Goal: Information Seeking & Learning: Learn about a topic

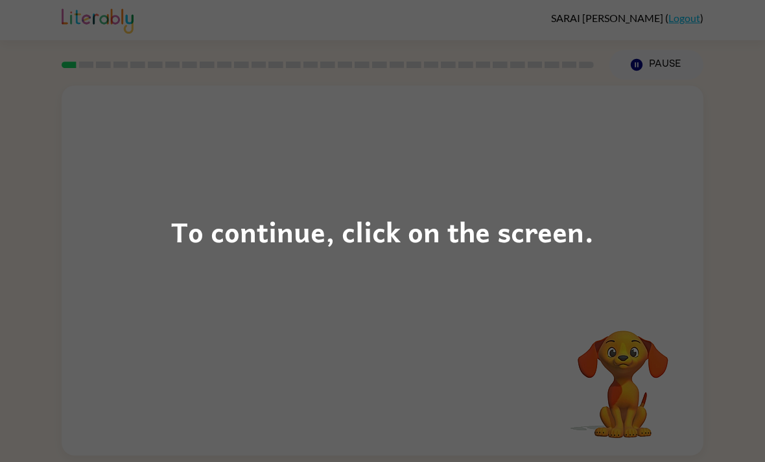
click at [612, 251] on div "To continue, click on the screen." at bounding box center [382, 231] width 765 height 462
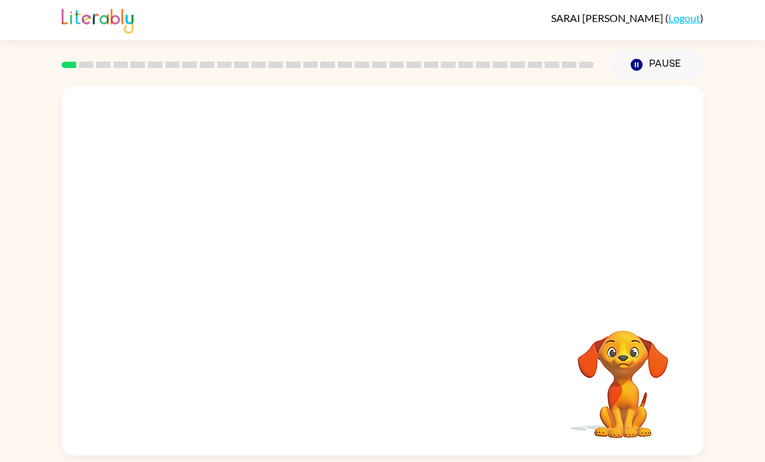
click at [228, 247] on video "Your browser must support playing .mp4 files to use Literably. Please try using…" at bounding box center [382, 195] width 641 height 218
click at [400, 293] on button "button" at bounding box center [382, 276] width 83 height 47
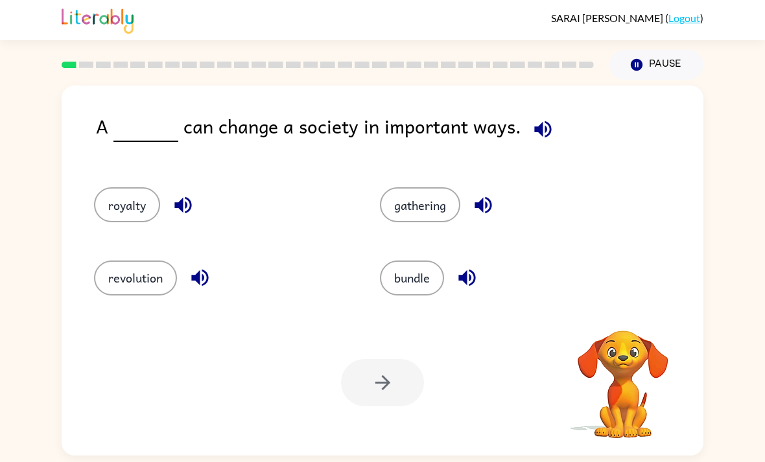
click at [542, 137] on icon "button" at bounding box center [542, 129] width 23 height 23
click at [536, 130] on button "button" at bounding box center [542, 129] width 33 height 33
click at [434, 209] on button "gathering" at bounding box center [420, 204] width 80 height 35
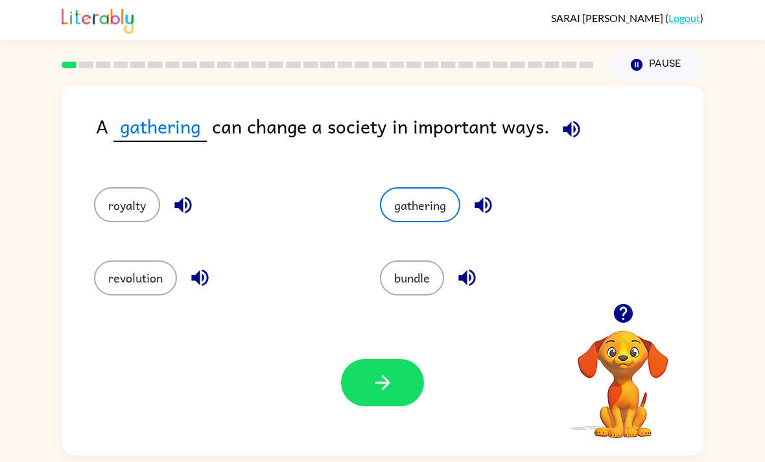
click at [381, 378] on icon "button" at bounding box center [382, 382] width 23 height 23
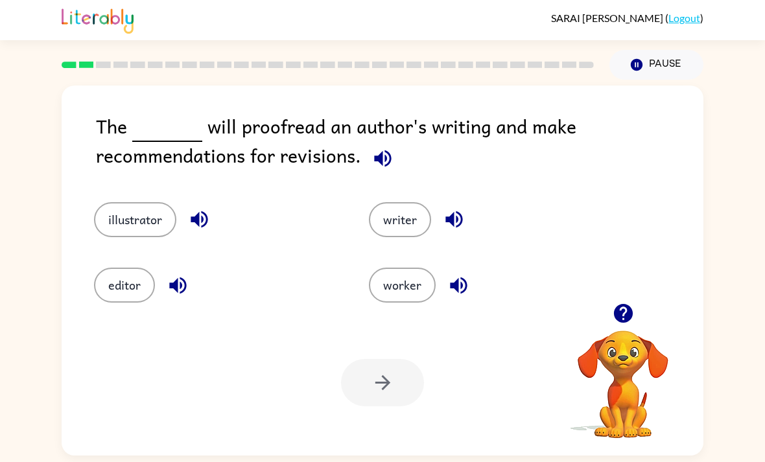
click at [386, 170] on icon "button" at bounding box center [382, 158] width 23 height 23
click at [120, 285] on button "editor" at bounding box center [124, 285] width 61 height 35
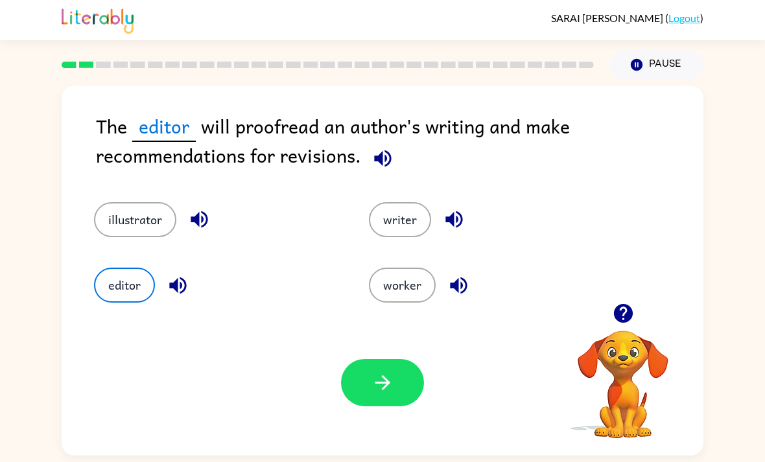
click at [371, 382] on icon "button" at bounding box center [382, 382] width 23 height 23
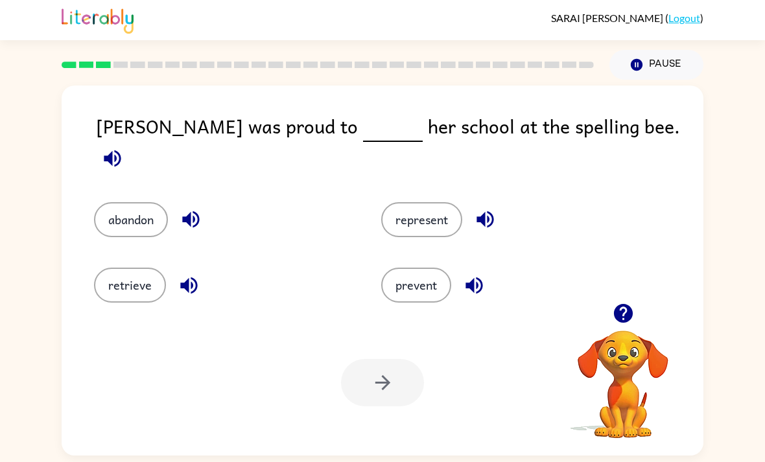
click at [124, 147] on icon "button" at bounding box center [112, 158] width 23 height 23
click at [419, 226] on button "represent" at bounding box center [421, 219] width 81 height 35
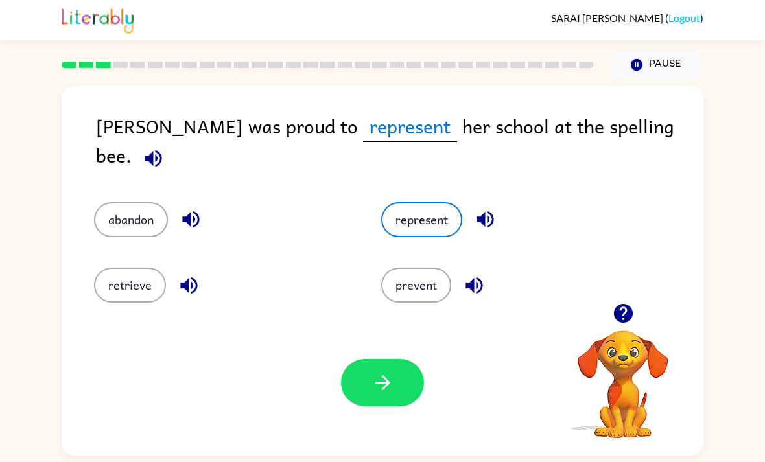
click at [385, 351] on div "Your browser must support playing .mp4 files to use Literably. Please try using…" at bounding box center [382, 383] width 641 height 146
click at [382, 381] on icon "button" at bounding box center [382, 382] width 23 height 23
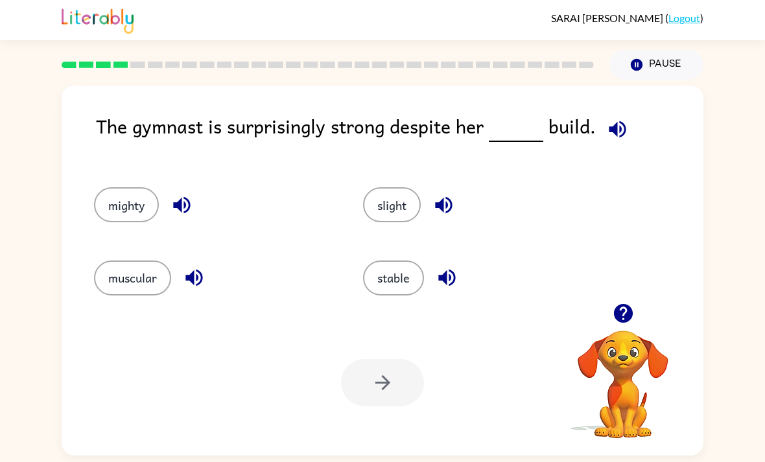
click at [606, 138] on icon "button" at bounding box center [617, 129] width 23 height 23
click at [395, 293] on button "stable" at bounding box center [393, 277] width 61 height 35
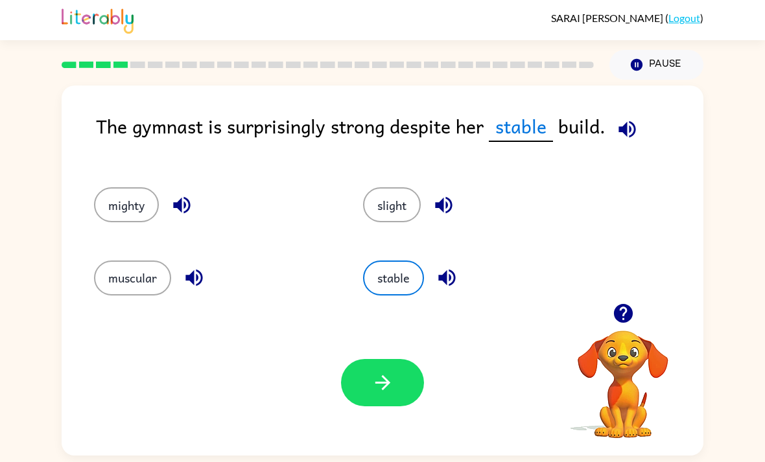
click at [450, 201] on icon "button" at bounding box center [443, 205] width 23 height 23
click at [442, 279] on icon "button" at bounding box center [446, 277] width 23 height 23
click at [410, 213] on button "slight" at bounding box center [392, 204] width 58 height 35
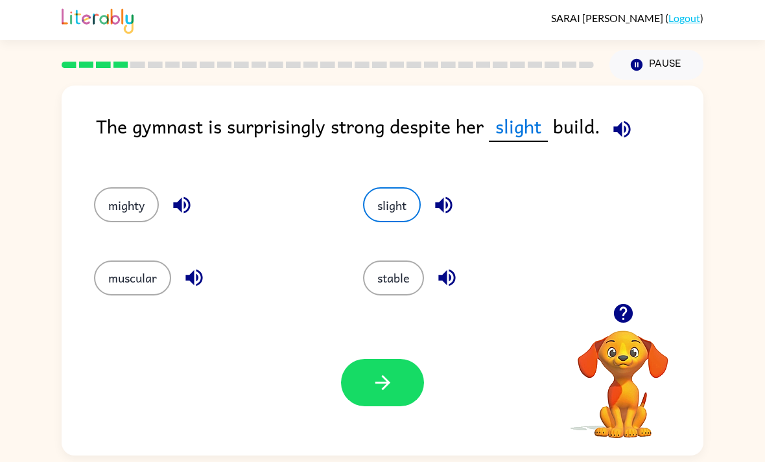
click at [393, 384] on icon "button" at bounding box center [382, 382] width 23 height 23
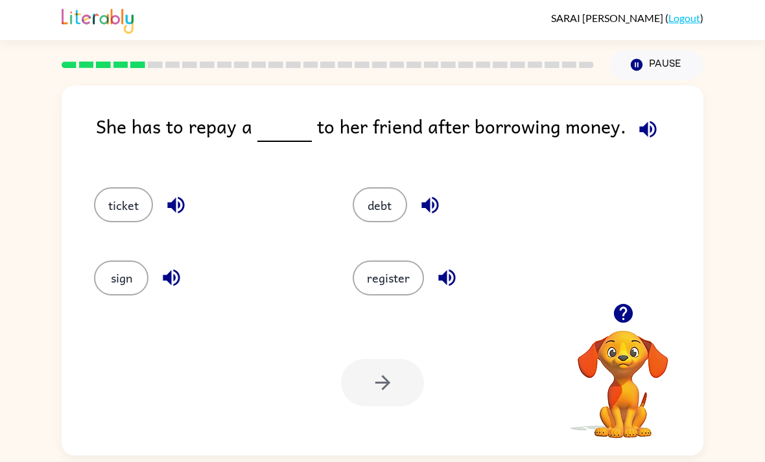
click at [644, 127] on icon "button" at bounding box center [647, 129] width 23 height 23
click at [389, 222] on button "debt" at bounding box center [379, 204] width 54 height 35
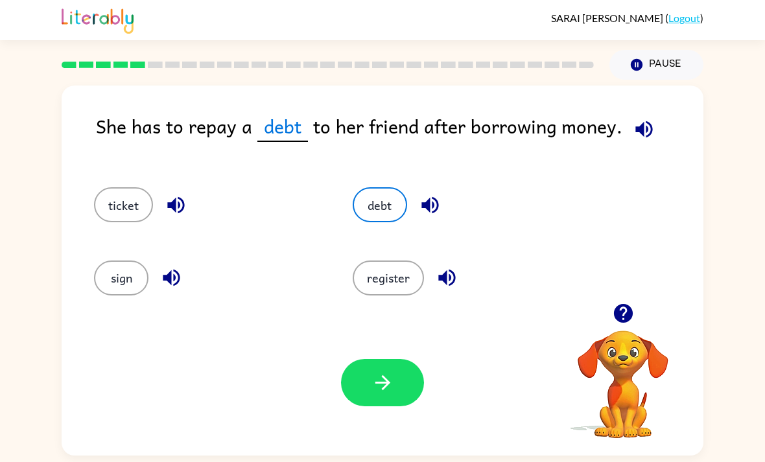
click at [373, 391] on icon "button" at bounding box center [382, 382] width 23 height 23
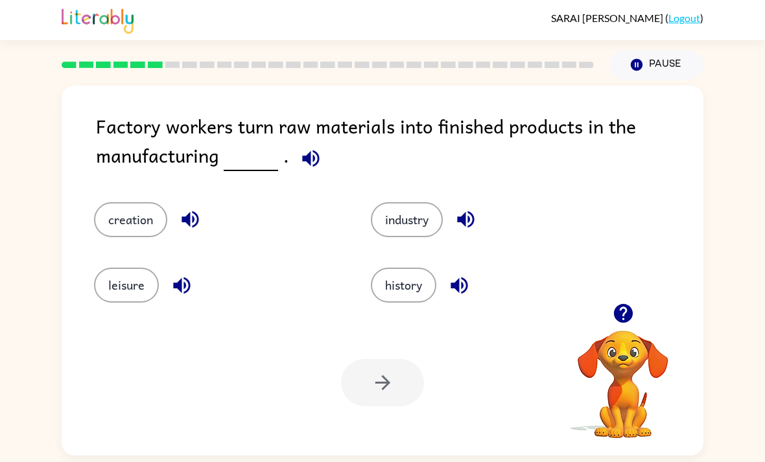
click at [307, 159] on icon "button" at bounding box center [310, 158] width 17 height 17
click at [422, 215] on button "industry" at bounding box center [407, 219] width 72 height 35
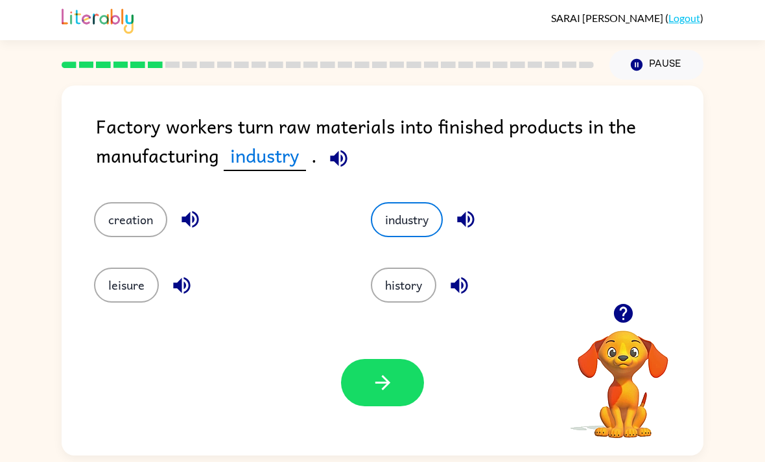
click at [393, 384] on icon "button" at bounding box center [382, 382] width 23 height 23
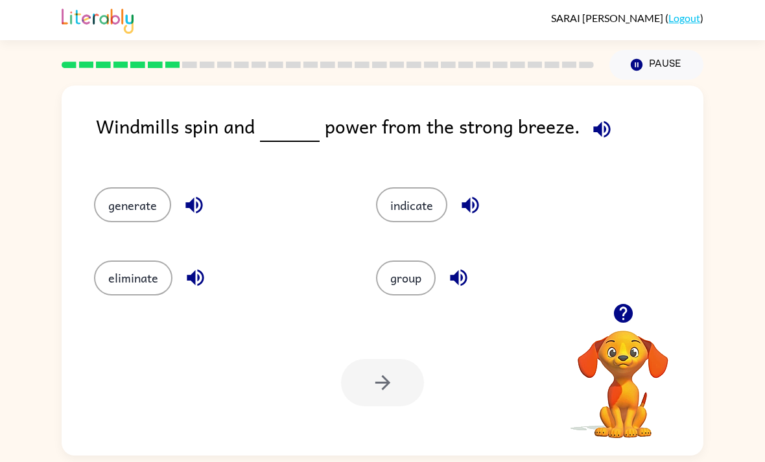
click at [593, 130] on icon "button" at bounding box center [601, 129] width 17 height 17
click at [112, 216] on button "generate" at bounding box center [132, 204] width 77 height 35
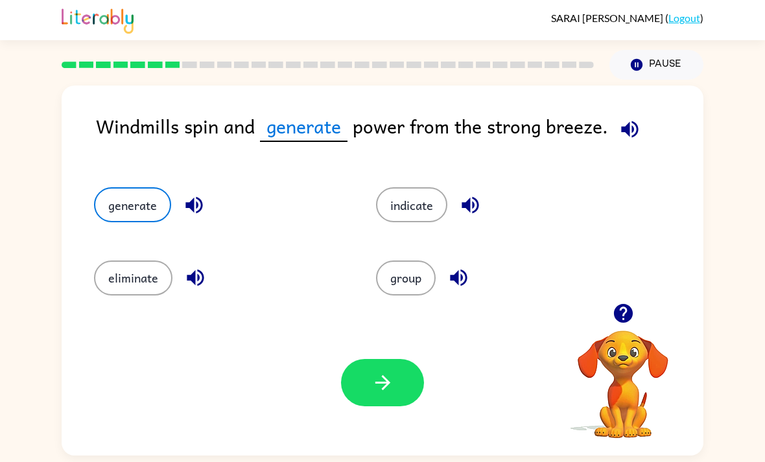
click at [349, 378] on button "button" at bounding box center [382, 382] width 83 height 47
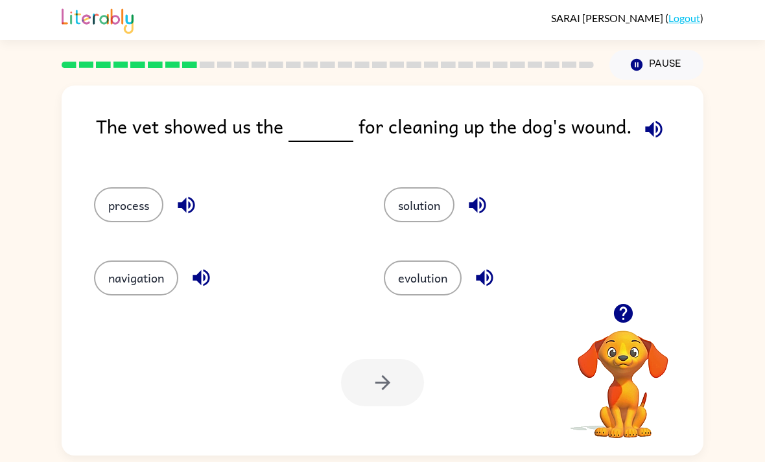
click at [400, 222] on button "solution" at bounding box center [419, 204] width 71 height 35
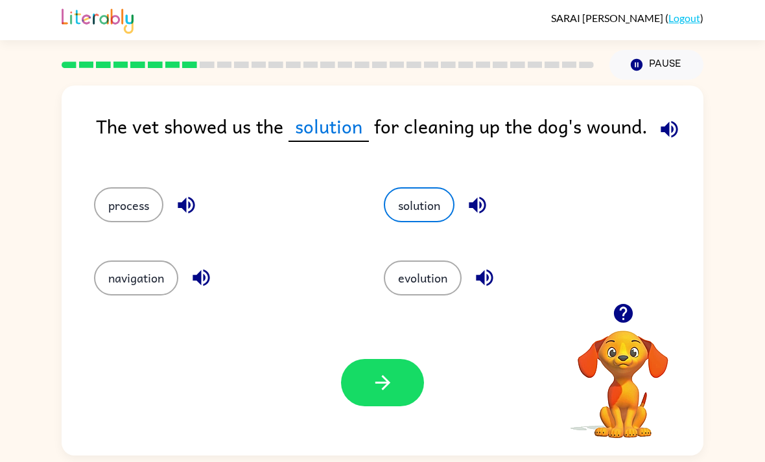
click at [138, 213] on button "process" at bounding box center [128, 204] width 69 height 35
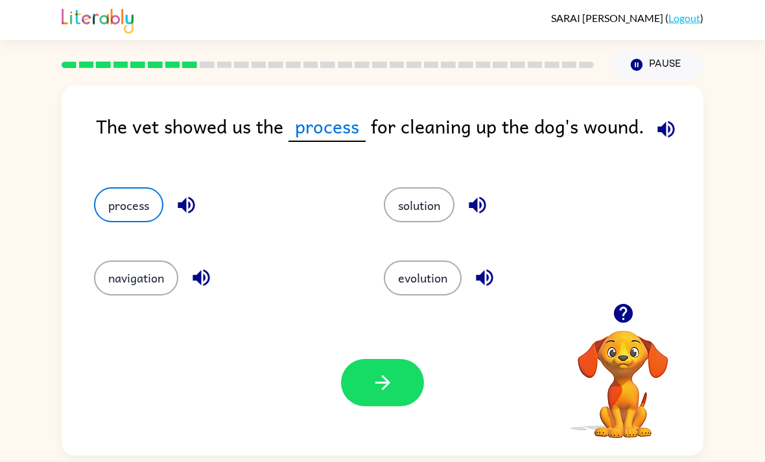
click at [378, 394] on icon "button" at bounding box center [382, 382] width 23 height 23
click at [122, 222] on button "process" at bounding box center [128, 204] width 69 height 35
click at [382, 388] on div at bounding box center [382, 382] width 83 height 47
click at [117, 214] on button "process" at bounding box center [128, 204] width 69 height 35
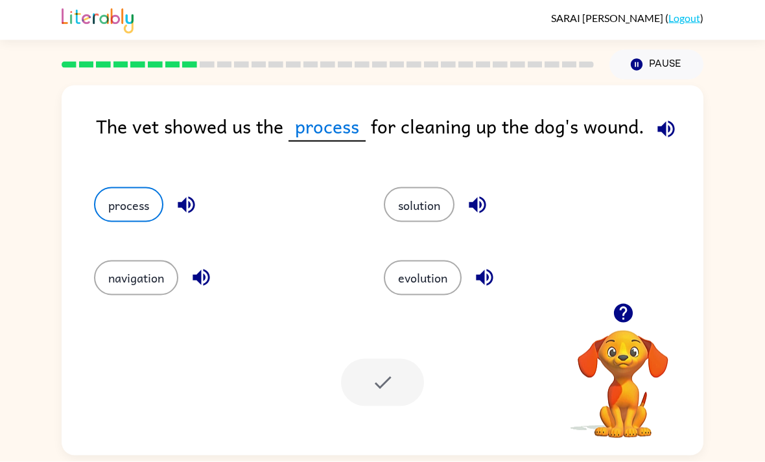
click at [362, 389] on div at bounding box center [382, 382] width 83 height 47
click at [356, 386] on div at bounding box center [382, 382] width 83 height 47
click at [382, 371] on div at bounding box center [382, 382] width 83 height 47
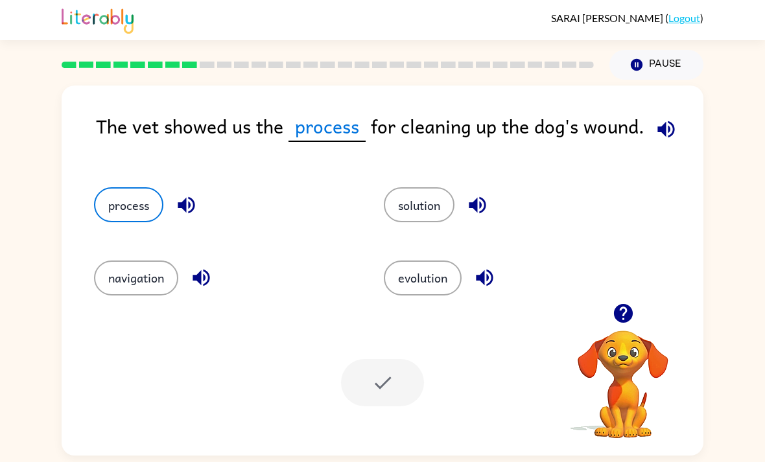
click at [659, 61] on button "Pause Pause" at bounding box center [656, 65] width 94 height 30
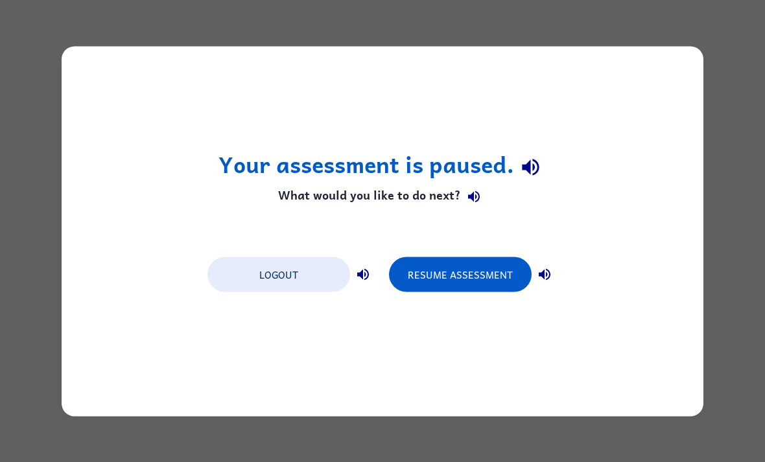
click at [456, 253] on div "Logout Resume Assessment" at bounding box center [382, 273] width 363 height 49
click at [441, 280] on button "Resume Assessment" at bounding box center [460, 274] width 143 height 35
click at [428, 277] on button "Resume Assessment" at bounding box center [460, 274] width 143 height 35
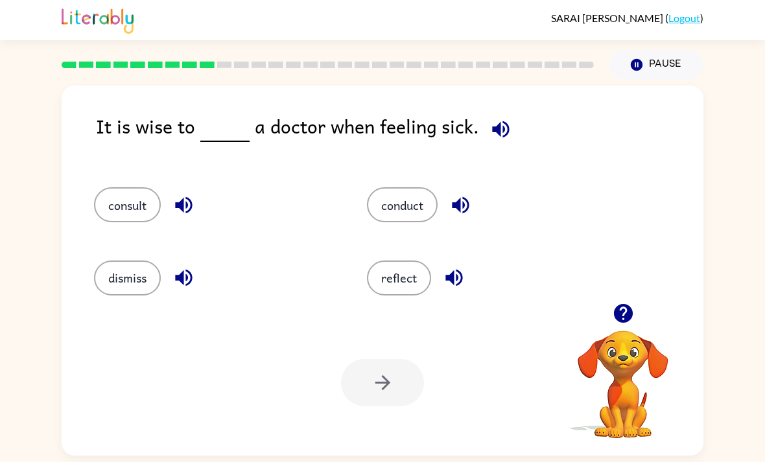
click at [502, 124] on icon "button" at bounding box center [500, 129] width 23 height 23
click at [413, 222] on button "conduct" at bounding box center [402, 204] width 71 height 35
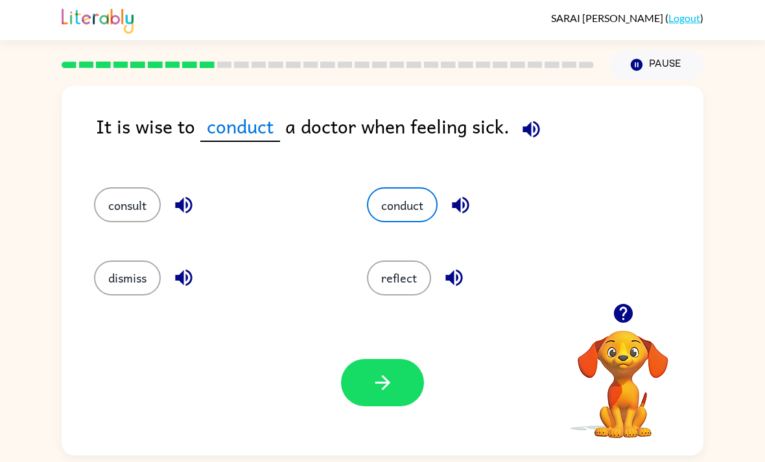
click at [400, 406] on button "button" at bounding box center [382, 382] width 83 height 47
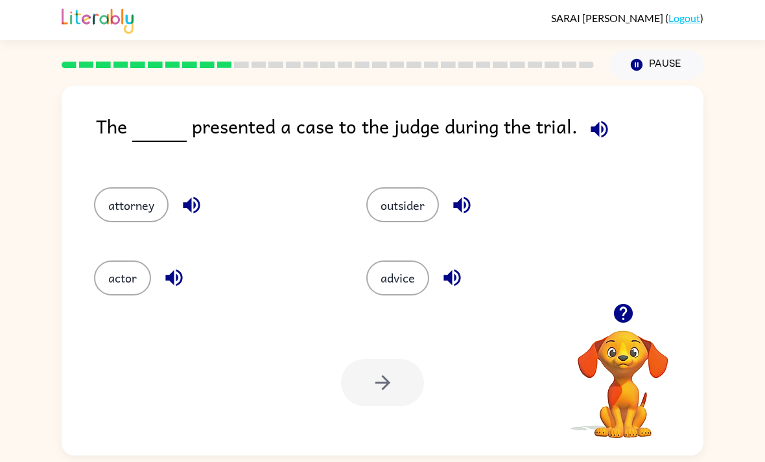
click at [592, 123] on icon "button" at bounding box center [599, 129] width 23 height 23
click at [131, 222] on button "attorney" at bounding box center [131, 204] width 75 height 35
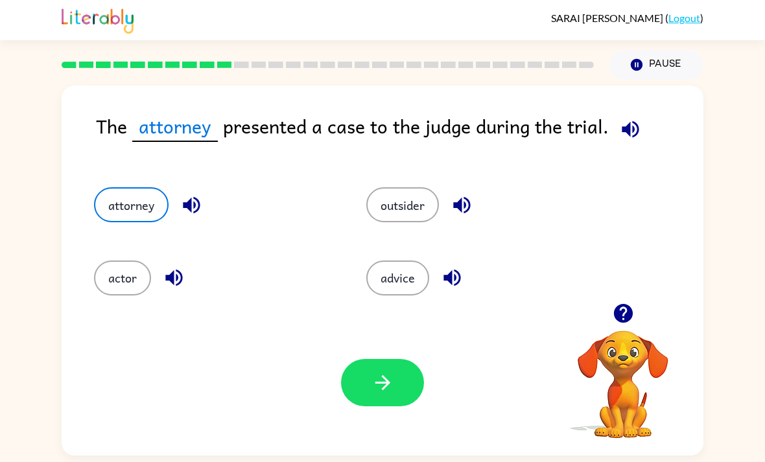
click at [379, 371] on button "button" at bounding box center [382, 382] width 83 height 47
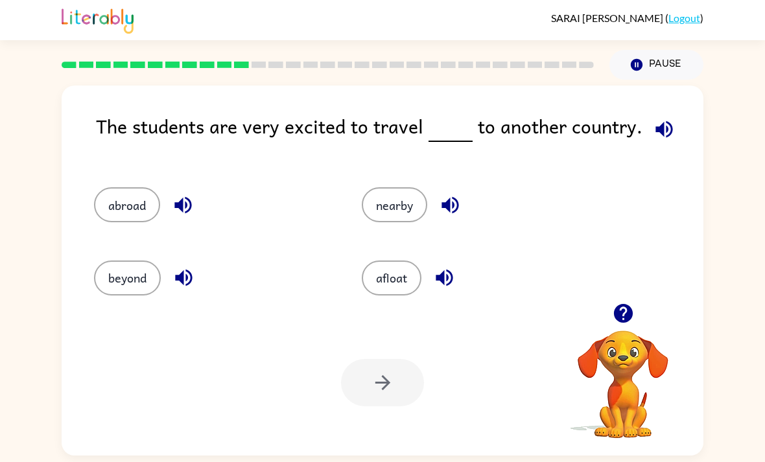
click at [671, 141] on button "button" at bounding box center [663, 129] width 33 height 33
click at [662, 133] on icon "button" at bounding box center [663, 129] width 17 height 17
click at [665, 137] on icon "button" at bounding box center [663, 129] width 23 height 23
click at [206, 208] on div "abroad" at bounding box center [213, 204] width 238 height 35
click at [216, 211] on div "abroad" at bounding box center [213, 204] width 238 height 35
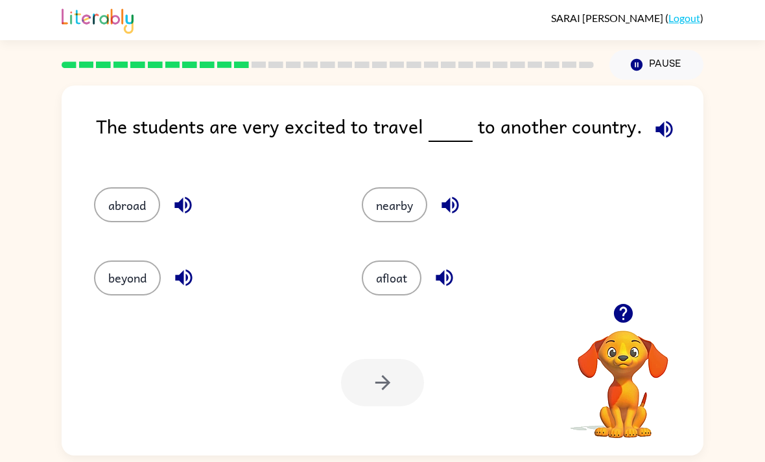
click at [179, 203] on icon "button" at bounding box center [183, 205] width 23 height 23
click at [190, 286] on icon "button" at bounding box center [183, 277] width 23 height 23
click at [450, 271] on button "button" at bounding box center [444, 277] width 33 height 33
click at [153, 281] on button "beyond" at bounding box center [127, 277] width 67 height 35
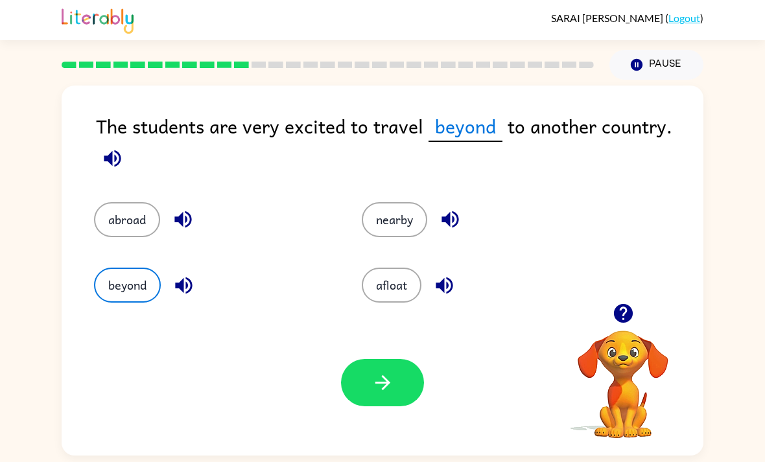
click at [367, 385] on button "button" at bounding box center [382, 382] width 83 height 47
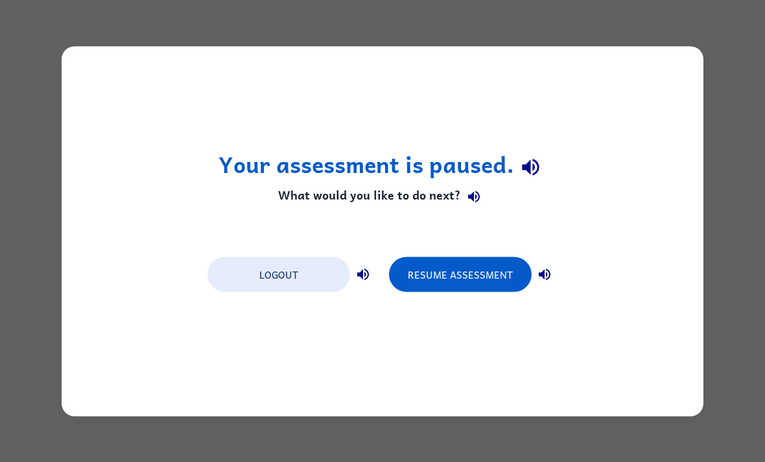
click at [450, 279] on button "Resume Assessment" at bounding box center [460, 274] width 143 height 35
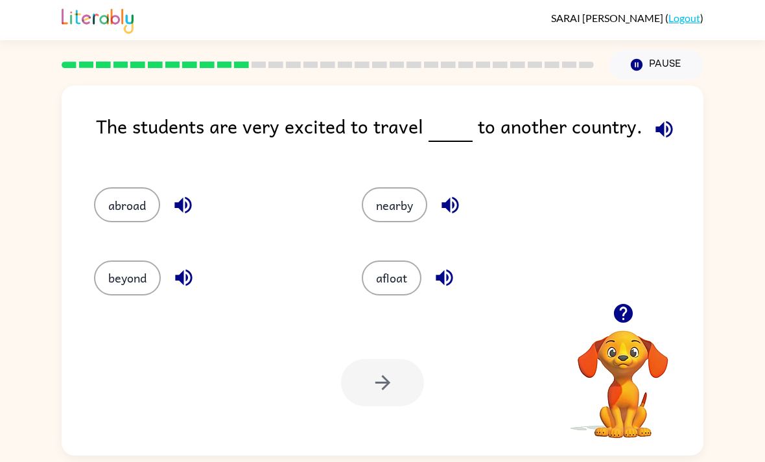
click at [106, 216] on button "abroad" at bounding box center [127, 204] width 66 height 35
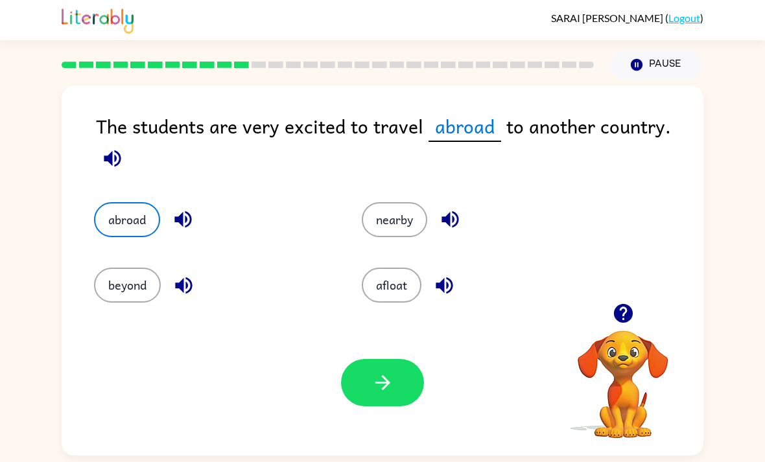
click at [117, 287] on button "beyond" at bounding box center [127, 285] width 67 height 35
click at [360, 387] on button "button" at bounding box center [382, 382] width 83 height 47
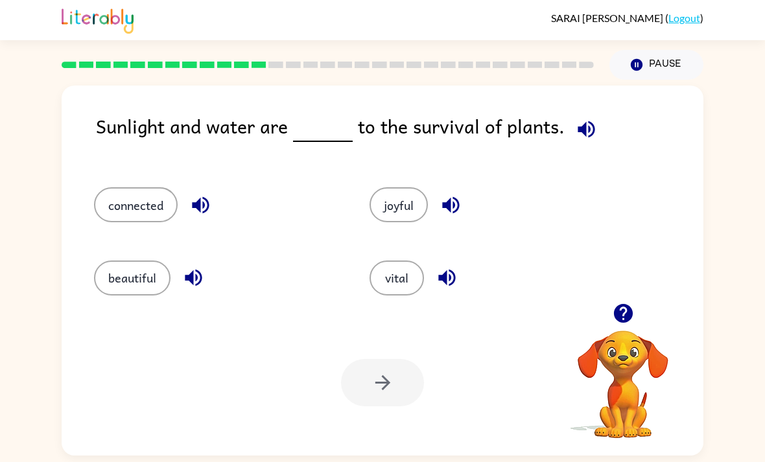
click at [404, 273] on button "vital" at bounding box center [396, 277] width 54 height 35
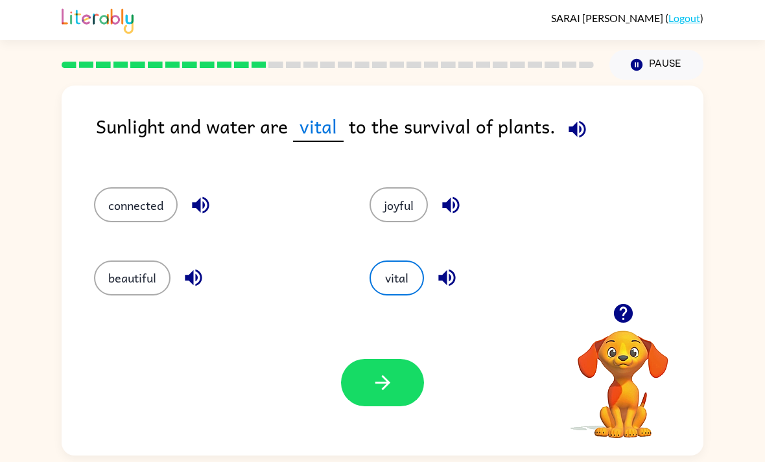
click at [392, 384] on icon "button" at bounding box center [382, 382] width 23 height 23
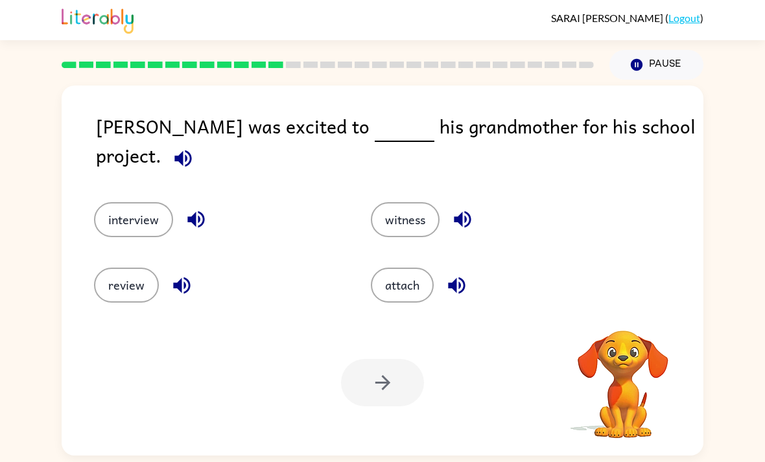
click at [194, 147] on icon "button" at bounding box center [183, 158] width 23 height 23
click at [117, 217] on button "interview" at bounding box center [133, 219] width 79 height 35
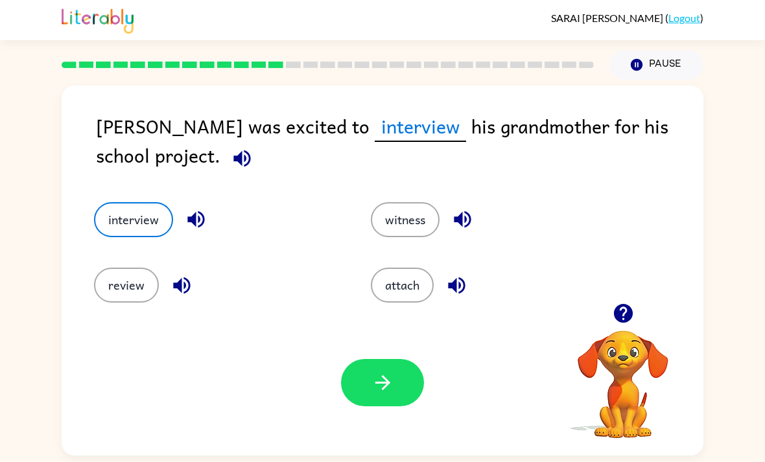
click at [382, 374] on button "button" at bounding box center [382, 382] width 83 height 47
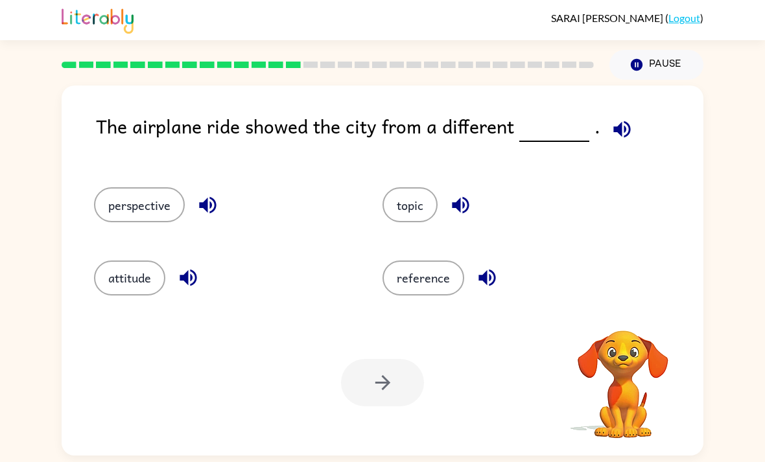
click at [626, 130] on icon "button" at bounding box center [621, 129] width 23 height 23
click at [181, 211] on button "perspective" at bounding box center [139, 204] width 91 height 35
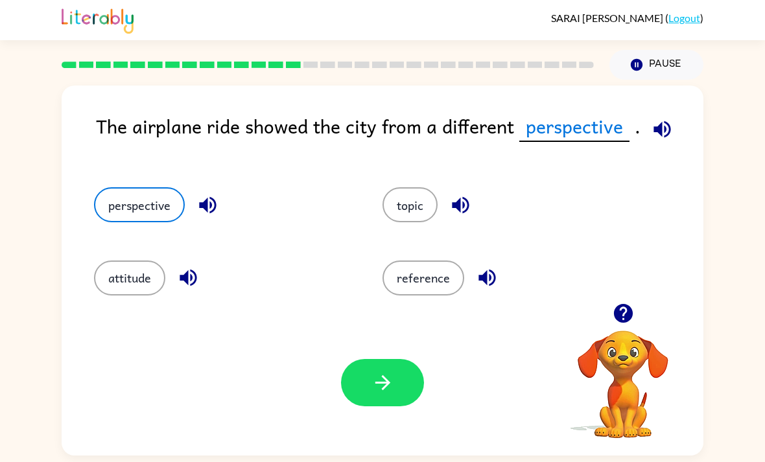
click at [404, 387] on button "button" at bounding box center [382, 382] width 83 height 47
click at [373, 388] on div at bounding box center [382, 382] width 83 height 47
click at [392, 391] on div at bounding box center [382, 382] width 83 height 47
click at [692, 63] on button "Pause Pause" at bounding box center [656, 65] width 94 height 30
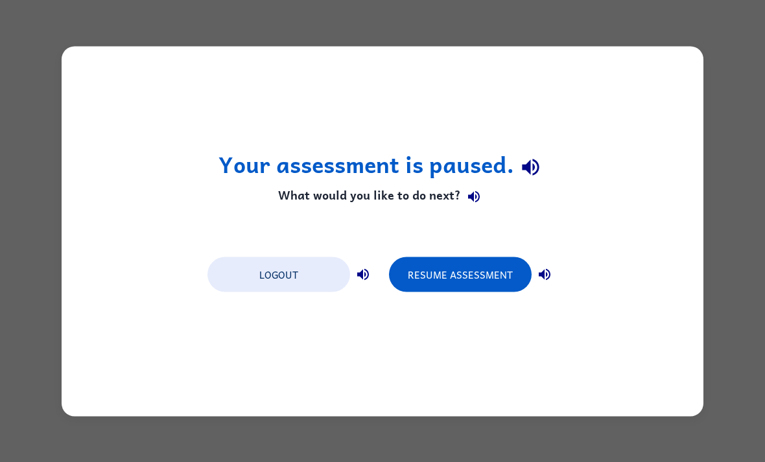
click at [483, 261] on button "Resume Assessment" at bounding box center [460, 274] width 143 height 35
click at [437, 277] on button "Resume Assessment" at bounding box center [460, 274] width 143 height 35
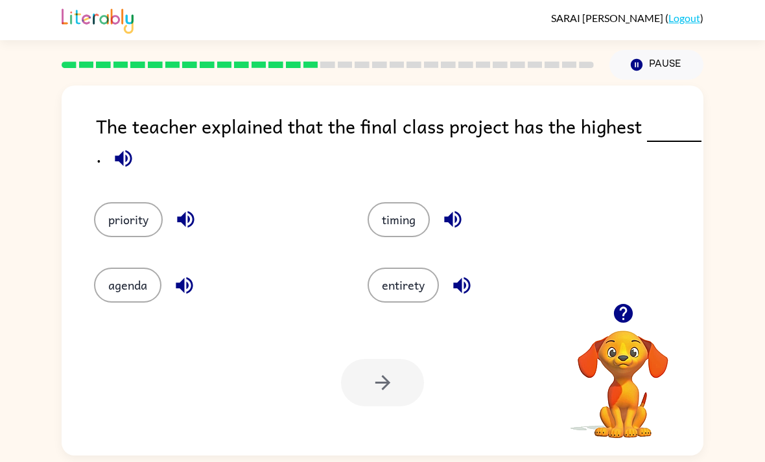
click at [146, 161] on div "The teacher explained that the final class project has the highest ." at bounding box center [399, 143] width 607 height 65
click at [130, 153] on icon "button" at bounding box center [123, 158] width 23 height 23
click at [176, 218] on icon "button" at bounding box center [185, 219] width 23 height 23
click at [119, 225] on button "priority" at bounding box center [128, 219] width 69 height 35
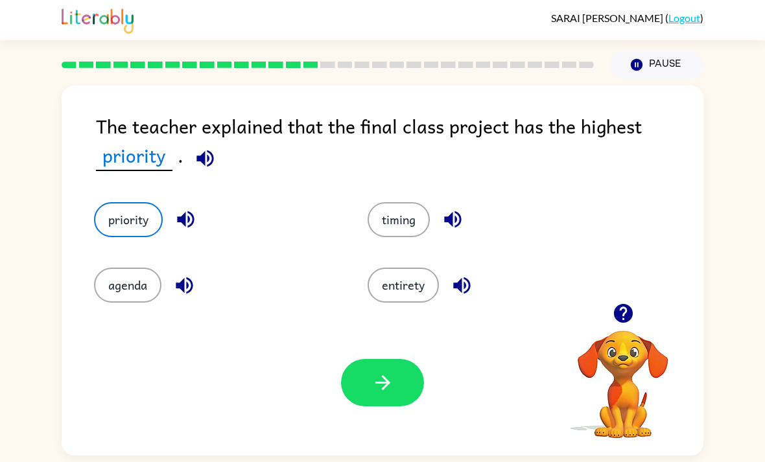
click at [356, 393] on button "button" at bounding box center [382, 382] width 83 height 47
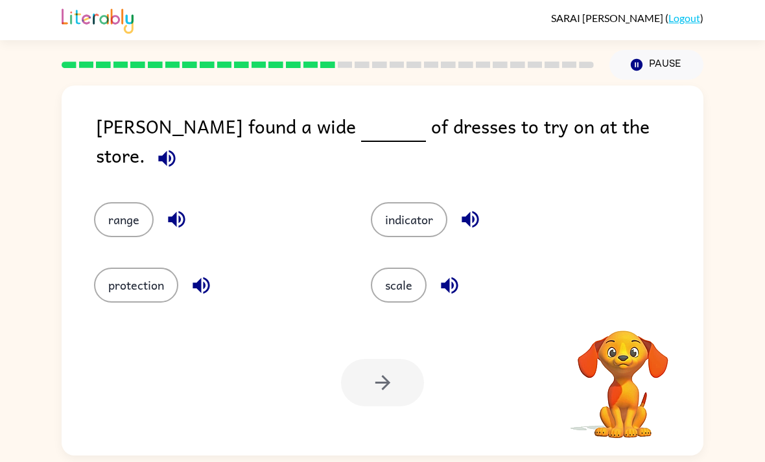
scroll to position [6, 0]
click at [183, 142] on button "button" at bounding box center [166, 158] width 33 height 33
click at [146, 216] on button "range" at bounding box center [124, 219] width 60 height 35
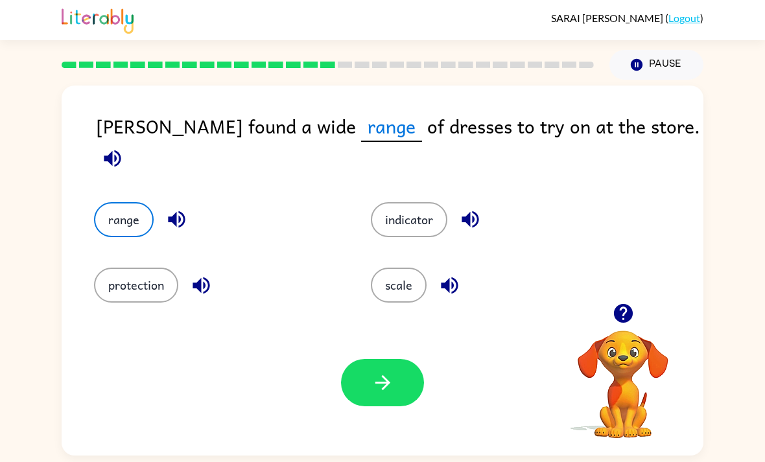
click at [396, 394] on button "button" at bounding box center [382, 382] width 83 height 47
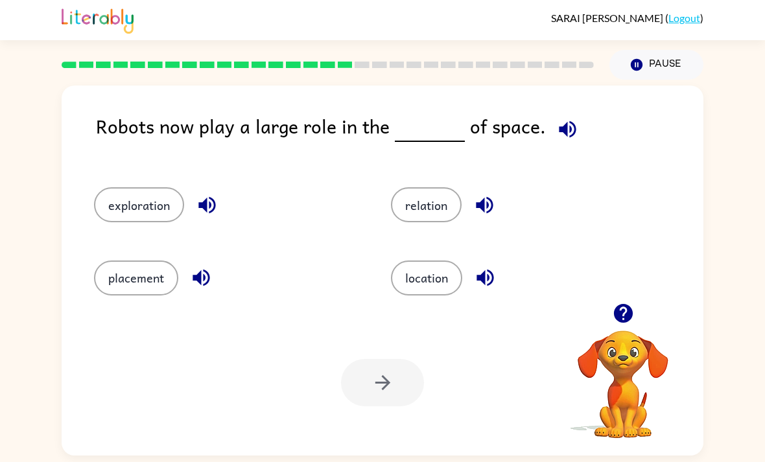
click at [554, 113] on button "button" at bounding box center [567, 129] width 33 height 33
click at [409, 202] on button "relation" at bounding box center [426, 204] width 71 height 35
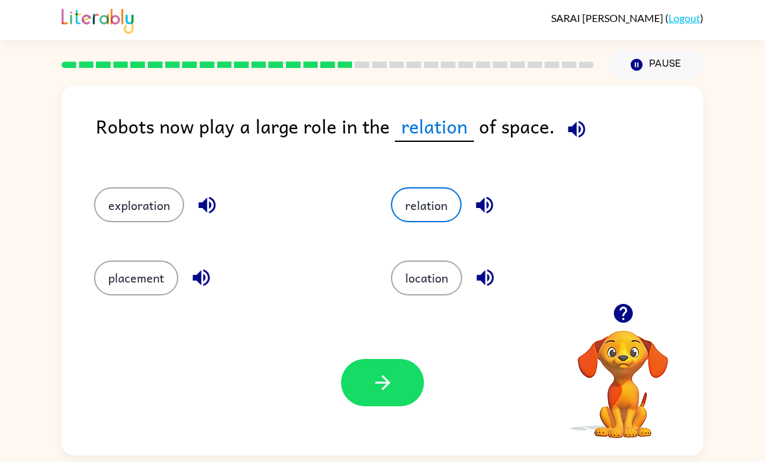
click at [575, 113] on button "button" at bounding box center [576, 129] width 33 height 33
click at [393, 362] on button "button" at bounding box center [382, 382] width 83 height 47
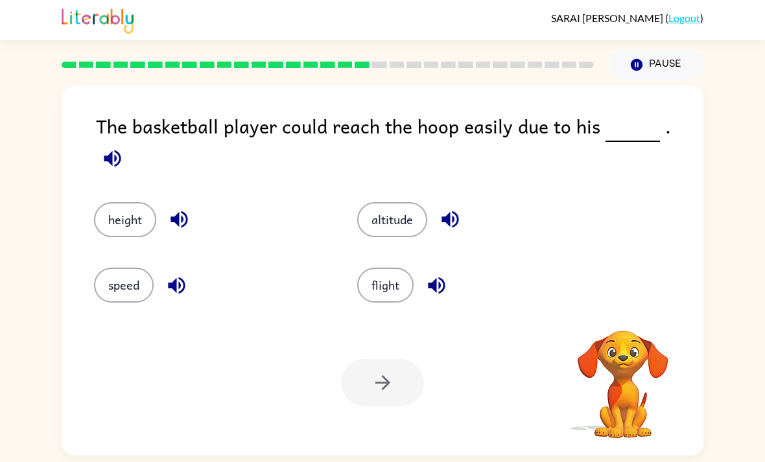
click at [121, 150] on icon "button" at bounding box center [112, 158] width 17 height 17
click at [123, 226] on div "height" at bounding box center [200, 210] width 263 height 65
click at [123, 225] on div "height" at bounding box center [200, 210] width 263 height 65
click at [126, 202] on button "height" at bounding box center [125, 219] width 62 height 35
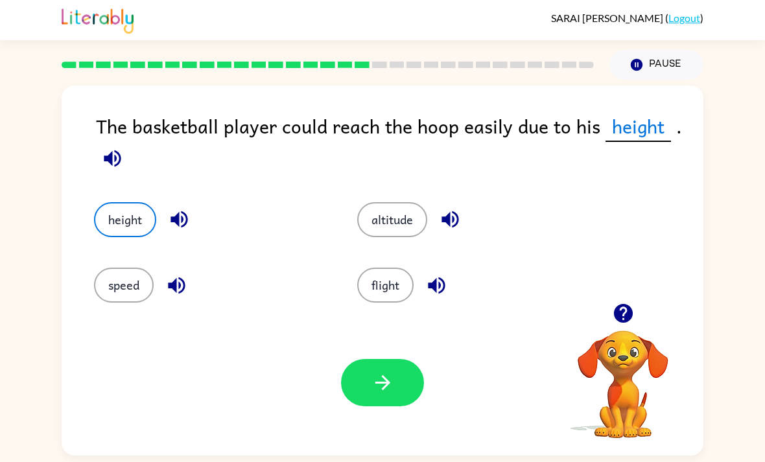
click at [369, 385] on button "button" at bounding box center [382, 382] width 83 height 47
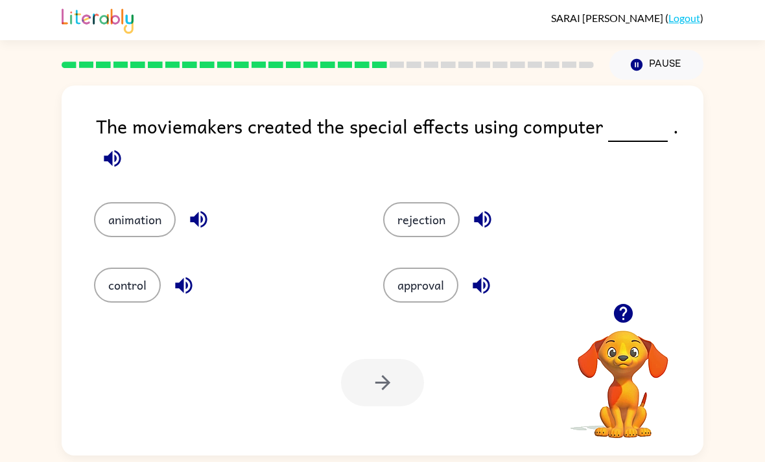
click at [149, 225] on button "animation" at bounding box center [135, 219] width 82 height 35
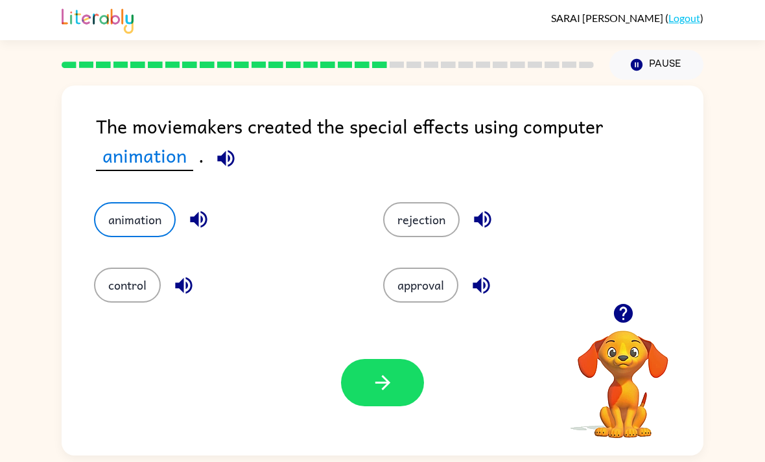
click at [358, 382] on button "button" at bounding box center [382, 382] width 83 height 47
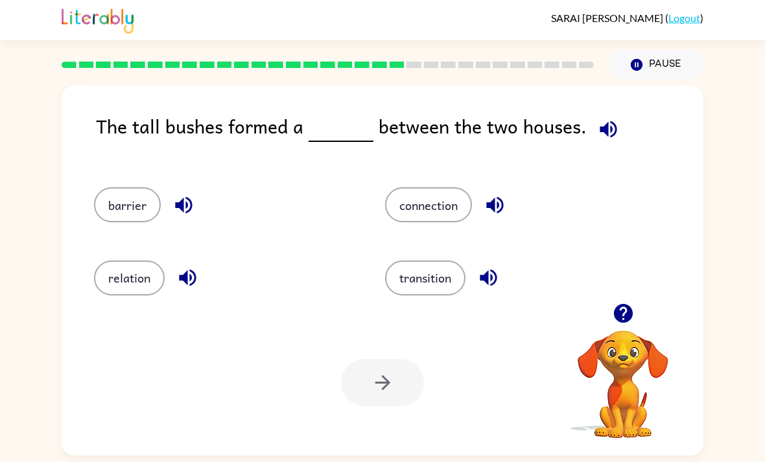
click at [612, 123] on icon "button" at bounding box center [608, 129] width 23 height 23
click at [115, 224] on div "barrier" at bounding box center [214, 199] width 291 height 73
click at [122, 200] on button "barrier" at bounding box center [127, 204] width 67 height 35
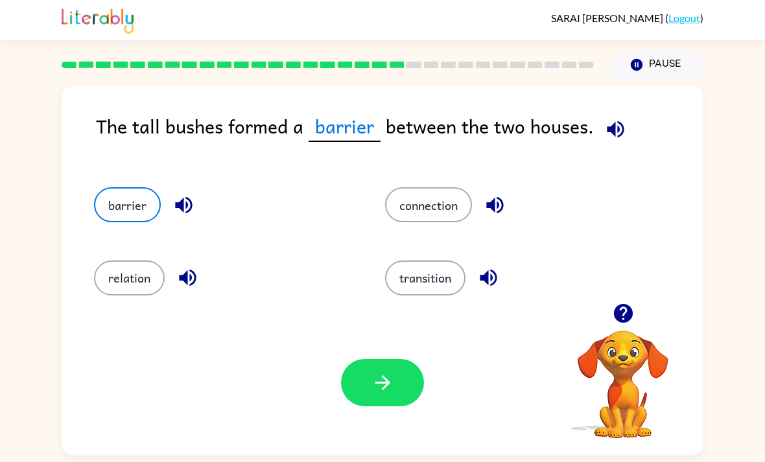
click at [367, 375] on button "button" at bounding box center [382, 382] width 83 height 47
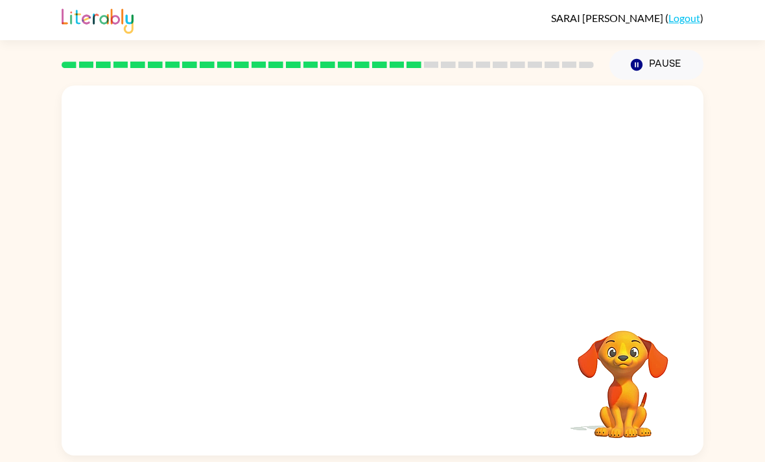
scroll to position [41, 0]
click at [356, 253] on button "button" at bounding box center [382, 276] width 83 height 47
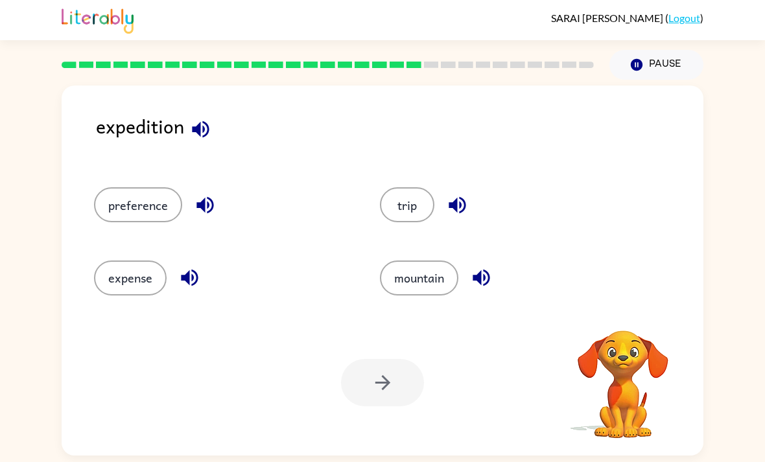
click at [200, 121] on icon "button" at bounding box center [200, 129] width 17 height 17
click at [145, 187] on button "preference" at bounding box center [138, 204] width 88 height 35
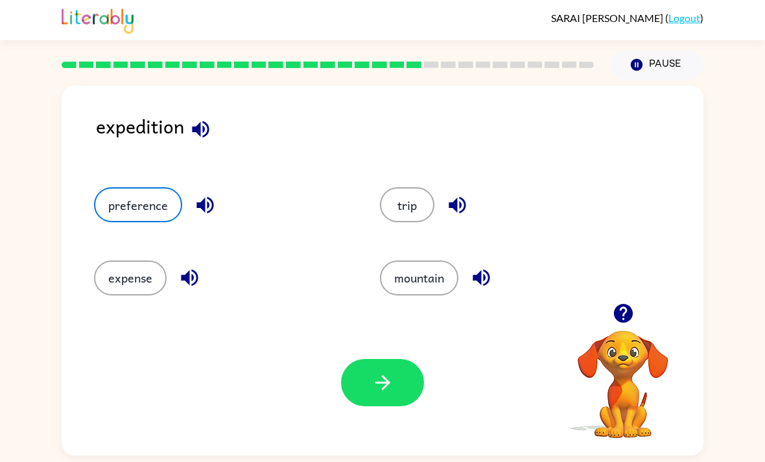
click at [214, 194] on icon "button" at bounding box center [205, 205] width 23 height 23
click at [181, 261] on button "button" at bounding box center [189, 277] width 33 height 33
click at [185, 266] on icon "button" at bounding box center [189, 277] width 23 height 23
click at [465, 194] on icon "button" at bounding box center [457, 205] width 23 height 23
click at [494, 261] on button "button" at bounding box center [481, 277] width 33 height 33
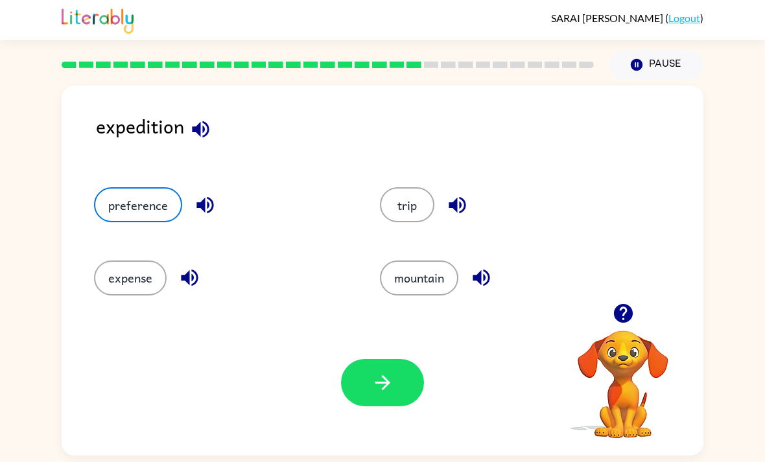
click at [382, 360] on button "button" at bounding box center [382, 382] width 83 height 47
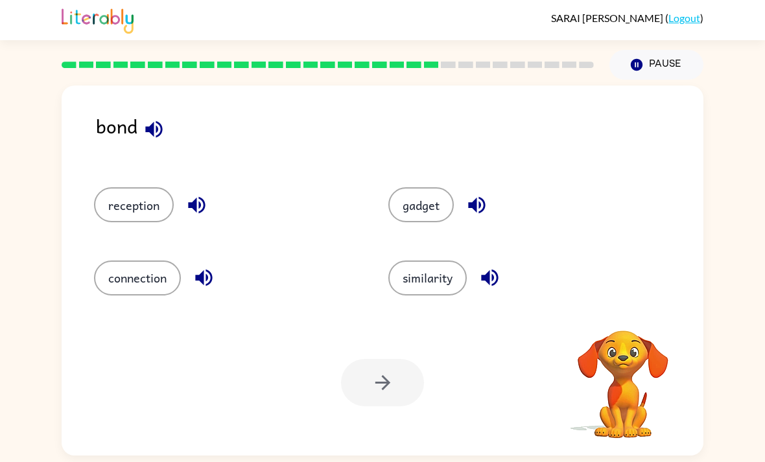
click at [152, 260] on button "connection" at bounding box center [137, 277] width 87 height 35
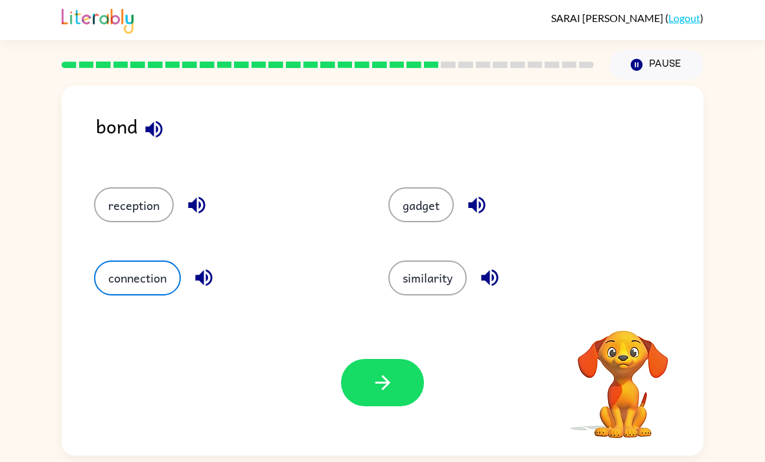
click at [395, 359] on button "button" at bounding box center [382, 382] width 83 height 47
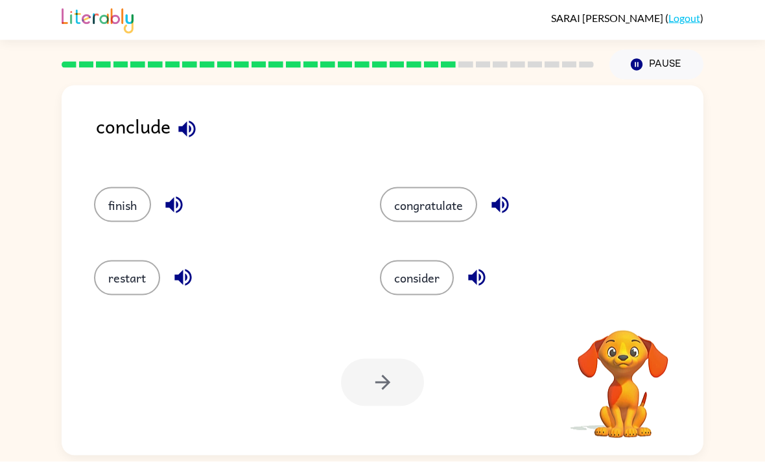
scroll to position [0, 0]
click at [436, 290] on button "consider" at bounding box center [417, 277] width 74 height 35
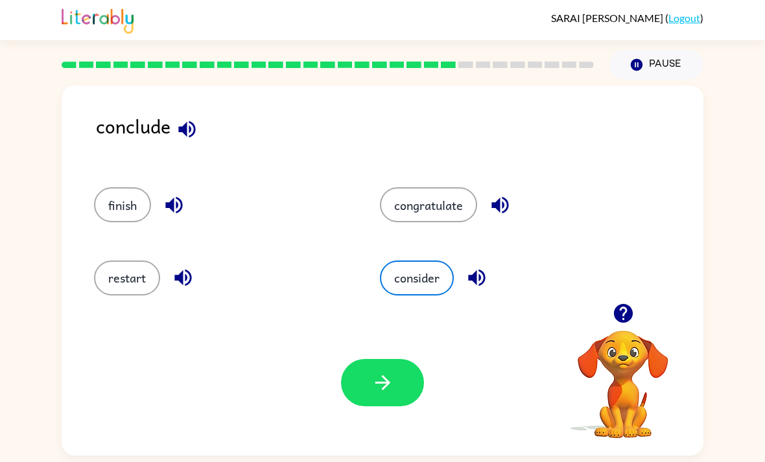
click at [402, 379] on button "button" at bounding box center [382, 382] width 83 height 47
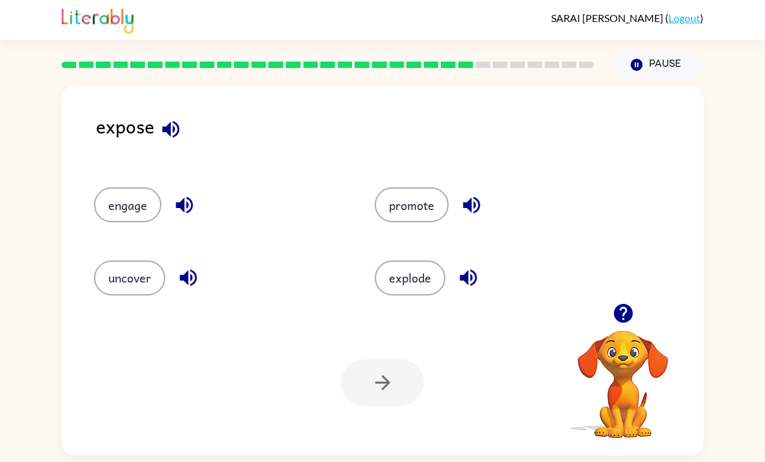
click at [144, 265] on button "uncover" at bounding box center [129, 277] width 71 height 35
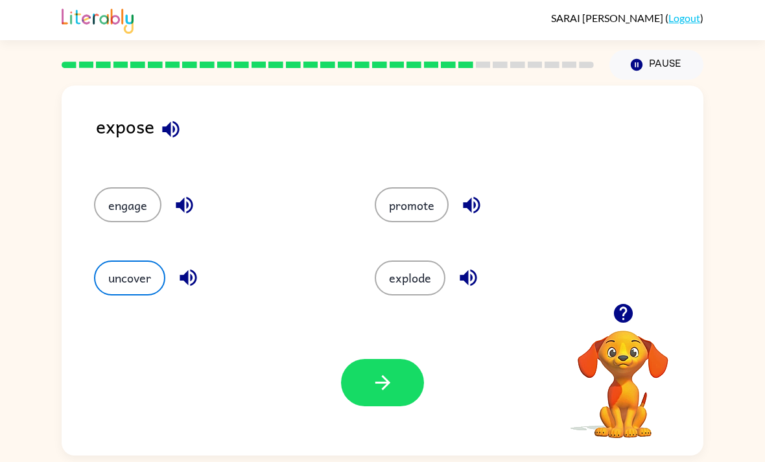
click at [375, 366] on button "button" at bounding box center [382, 382] width 83 height 47
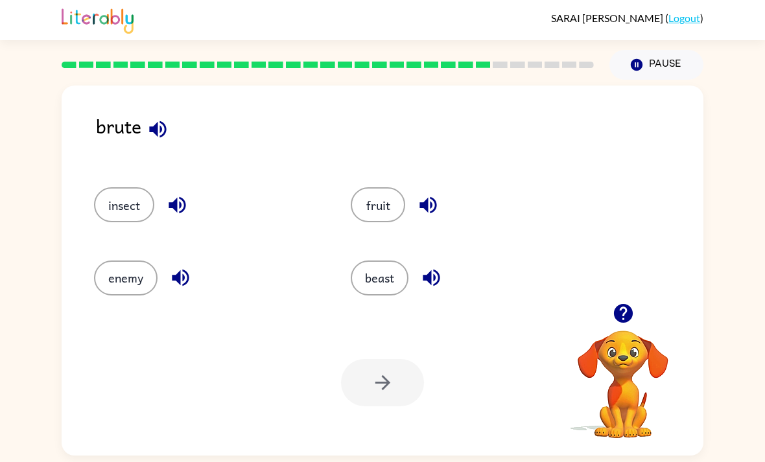
click at [172, 138] on button "button" at bounding box center [157, 129] width 33 height 33
click at [174, 139] on div "brute" at bounding box center [399, 136] width 607 height 50
click at [401, 265] on div "beast" at bounding box center [464, 277] width 227 height 35
click at [382, 295] on button "beast" at bounding box center [380, 277] width 58 height 35
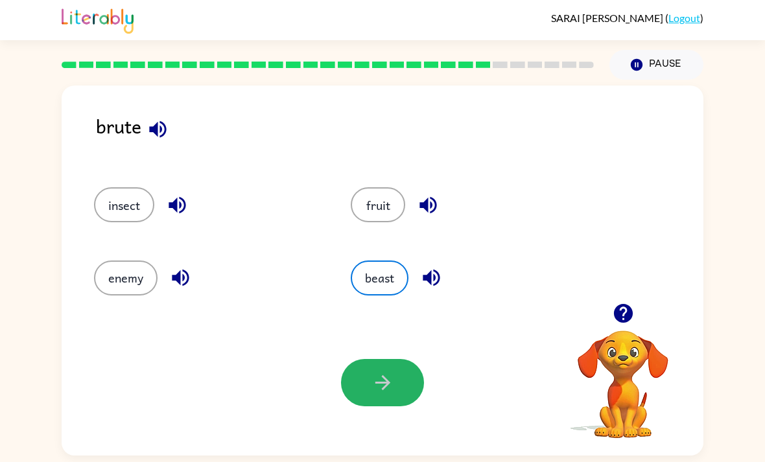
click at [370, 390] on button "button" at bounding box center [382, 382] width 83 height 47
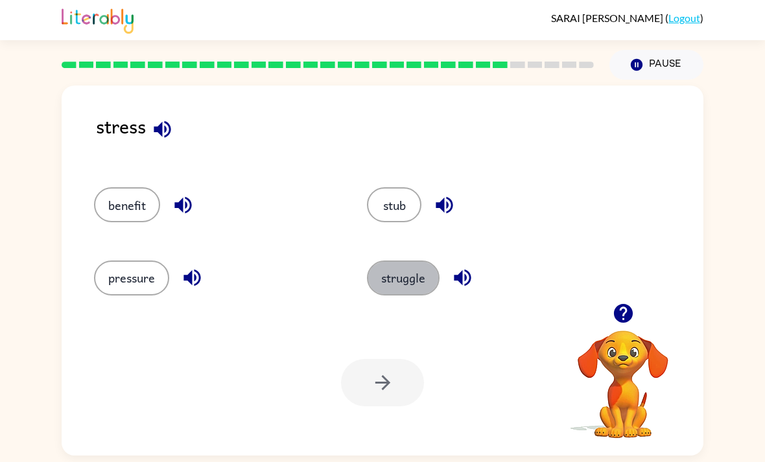
click at [421, 295] on button "struggle" at bounding box center [403, 277] width 73 height 35
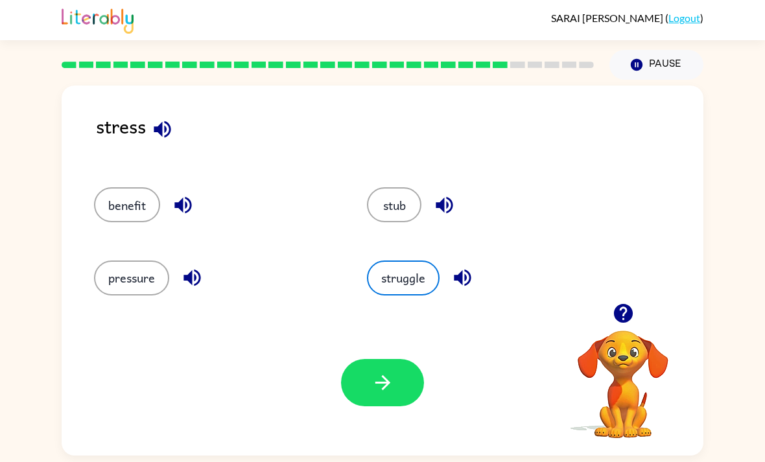
click at [398, 375] on button "button" at bounding box center [382, 382] width 83 height 47
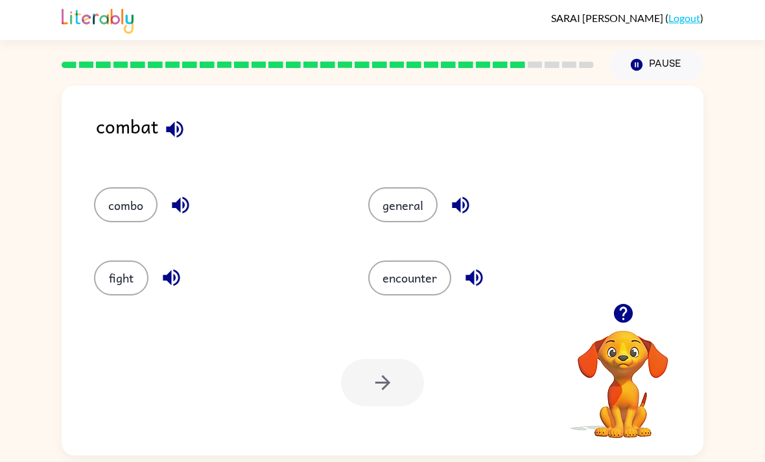
click at [120, 277] on button "fight" at bounding box center [121, 277] width 54 height 35
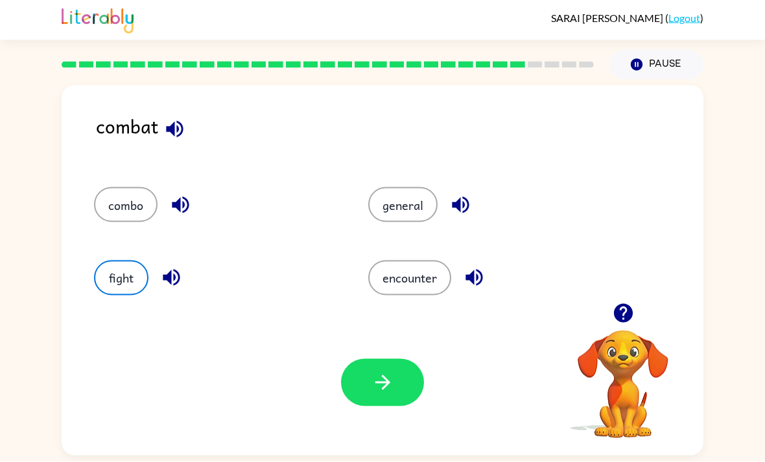
click at [394, 404] on button "button" at bounding box center [382, 382] width 83 height 47
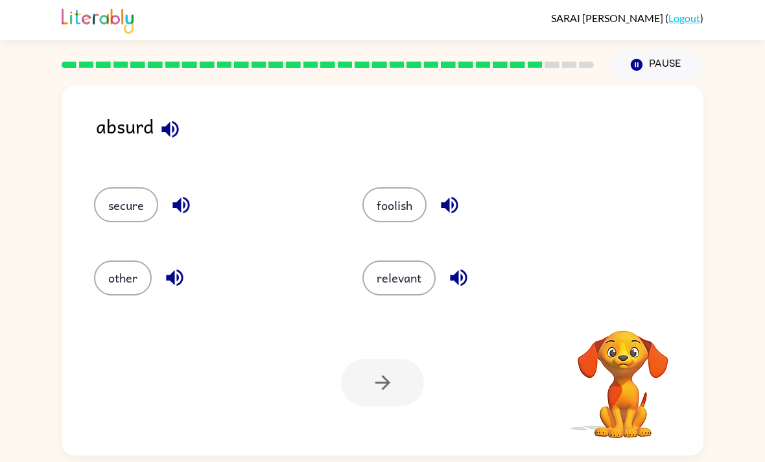
click at [400, 295] on button "relevant" at bounding box center [398, 277] width 73 height 35
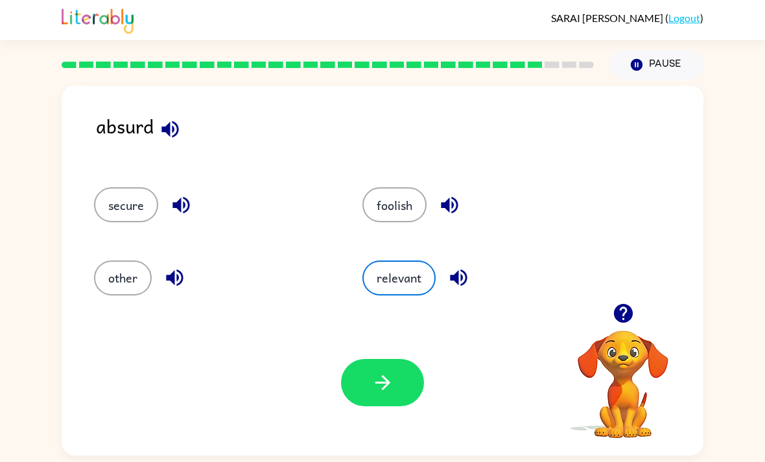
click at [417, 222] on button "foolish" at bounding box center [394, 204] width 64 height 35
click at [376, 378] on icon "button" at bounding box center [382, 382] width 23 height 23
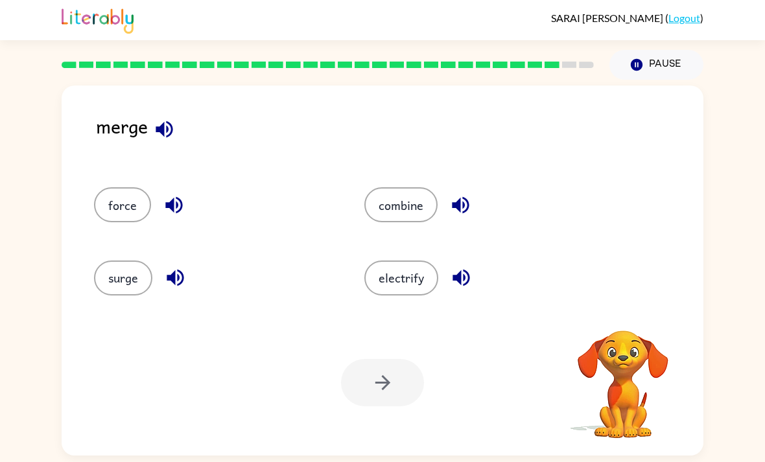
click at [394, 215] on button "combine" at bounding box center [400, 204] width 73 height 35
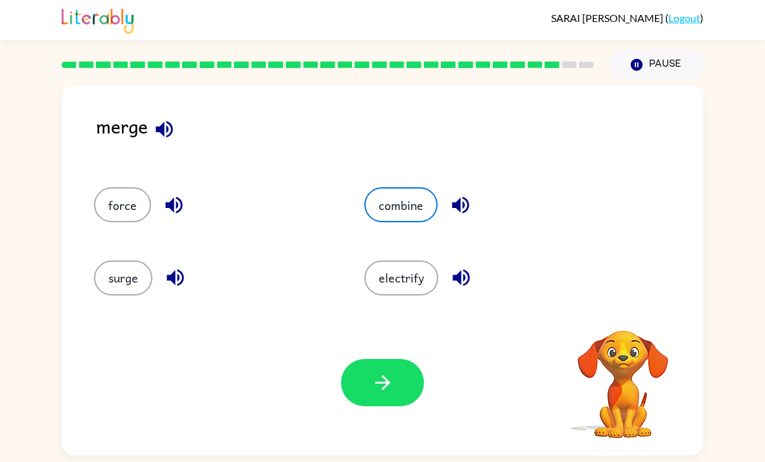
click at [371, 376] on icon "button" at bounding box center [382, 382] width 23 height 23
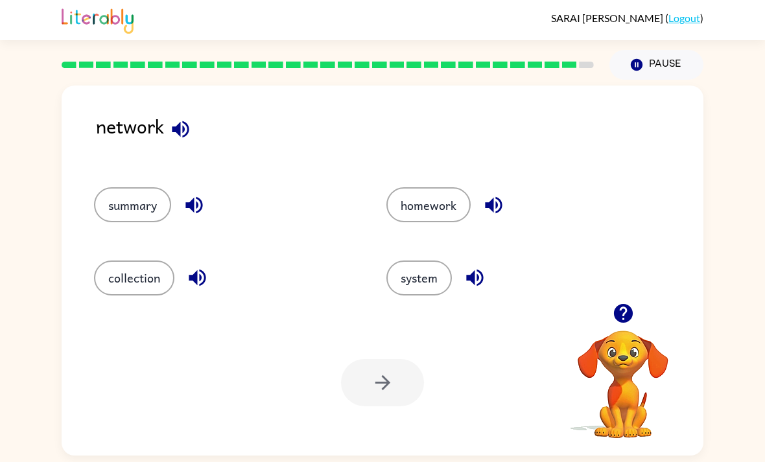
click at [409, 271] on button "system" at bounding box center [418, 277] width 65 height 35
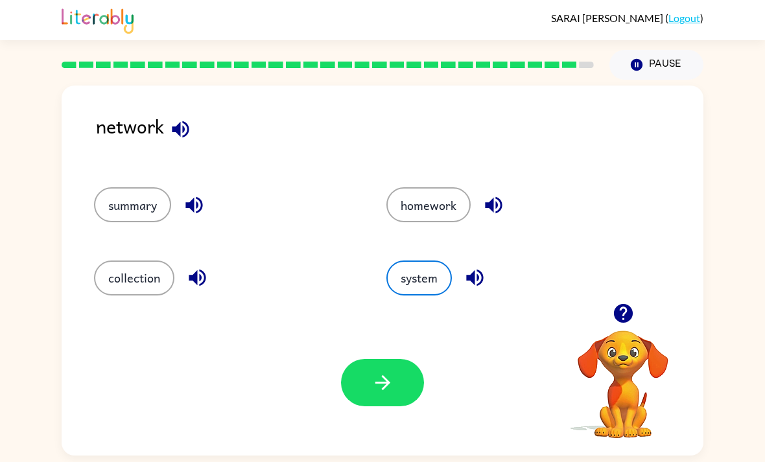
click at [391, 365] on button "button" at bounding box center [382, 382] width 83 height 47
click at [379, 401] on div at bounding box center [382, 382] width 83 height 47
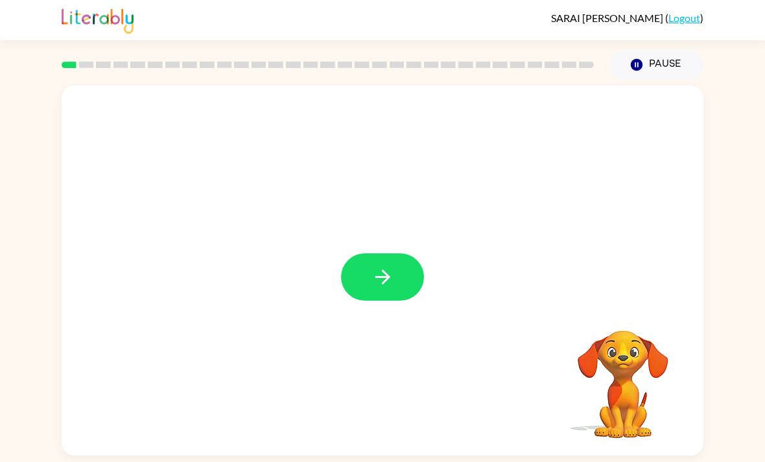
click at [371, 295] on button "button" at bounding box center [382, 276] width 83 height 47
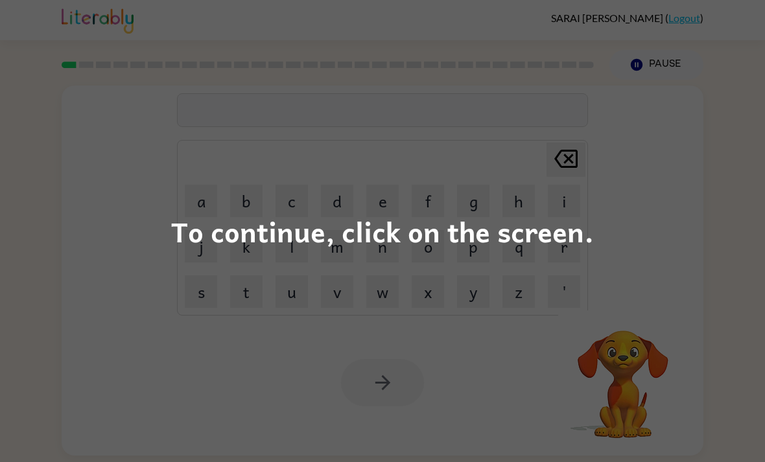
click at [305, 365] on div "To continue, click on the screen." at bounding box center [382, 231] width 765 height 462
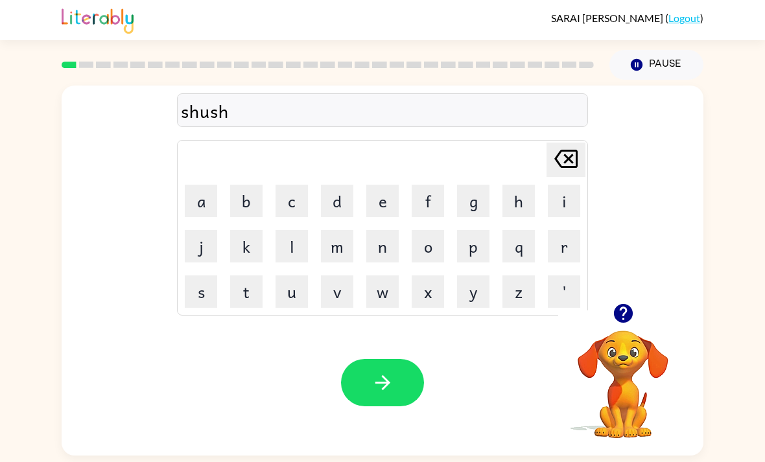
click at [409, 400] on button "button" at bounding box center [382, 382] width 83 height 47
click at [616, 323] on icon "button" at bounding box center [622, 313] width 19 height 19
click at [422, 394] on button "button" at bounding box center [382, 382] width 83 height 47
click at [395, 385] on button "button" at bounding box center [382, 382] width 83 height 47
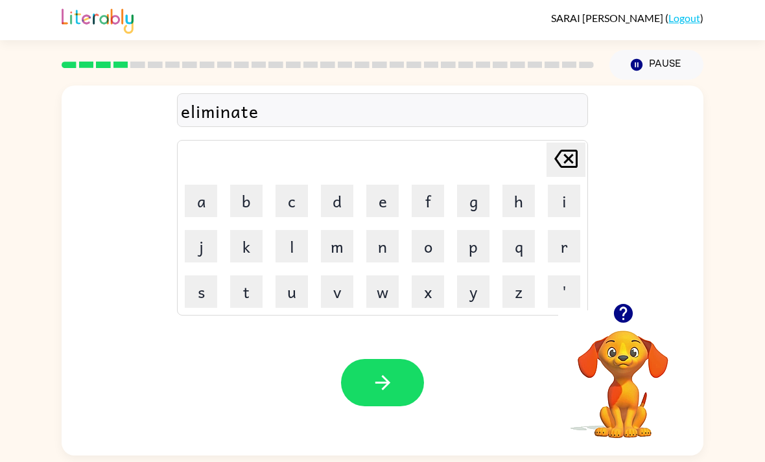
click at [362, 376] on button "button" at bounding box center [382, 382] width 83 height 47
click at [398, 401] on button "button" at bounding box center [382, 382] width 83 height 47
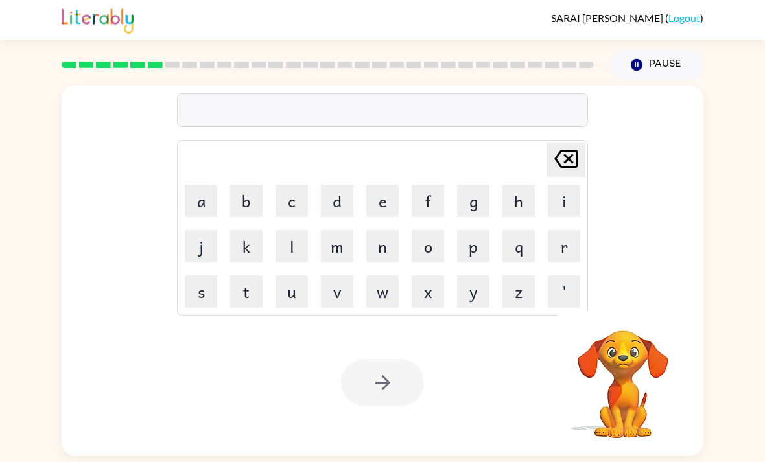
click at [254, 110] on div at bounding box center [382, 110] width 411 height 34
click at [246, 107] on div at bounding box center [382, 110] width 411 height 34
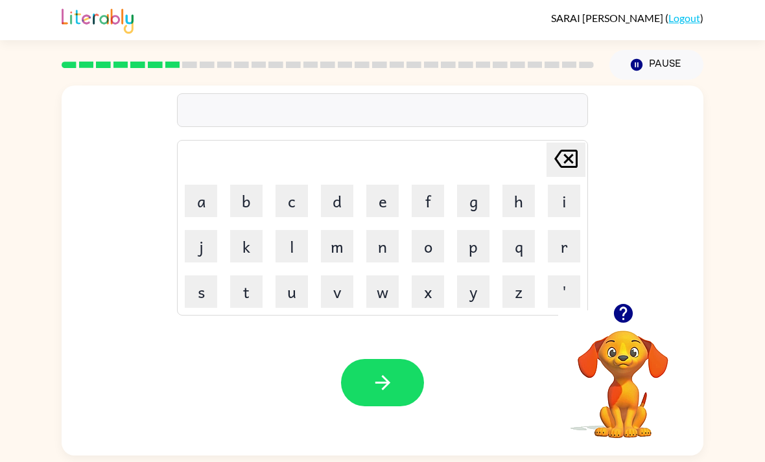
click at [629, 323] on icon "button" at bounding box center [622, 313] width 19 height 19
click at [366, 391] on button "button" at bounding box center [382, 382] width 83 height 47
click at [389, 405] on button "button" at bounding box center [382, 382] width 83 height 47
click at [399, 390] on button "button" at bounding box center [382, 382] width 83 height 47
click at [385, 394] on icon "button" at bounding box center [382, 382] width 23 height 23
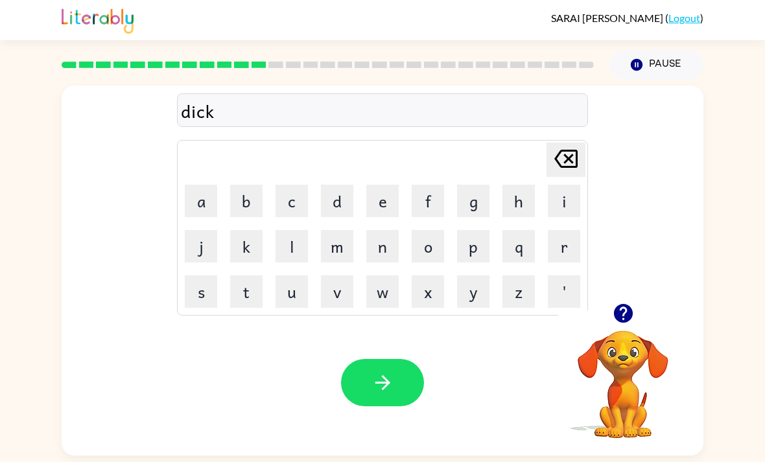
click at [625, 323] on icon "button" at bounding box center [622, 313] width 19 height 19
click at [359, 376] on button "button" at bounding box center [382, 382] width 83 height 47
click at [384, 388] on icon "button" at bounding box center [382, 382] width 15 height 15
click at [338, 358] on div "Your browser must support playing .mp4 files to use Literably. Please try using…" at bounding box center [382, 383] width 641 height 146
click at [382, 394] on icon "button" at bounding box center [382, 382] width 23 height 23
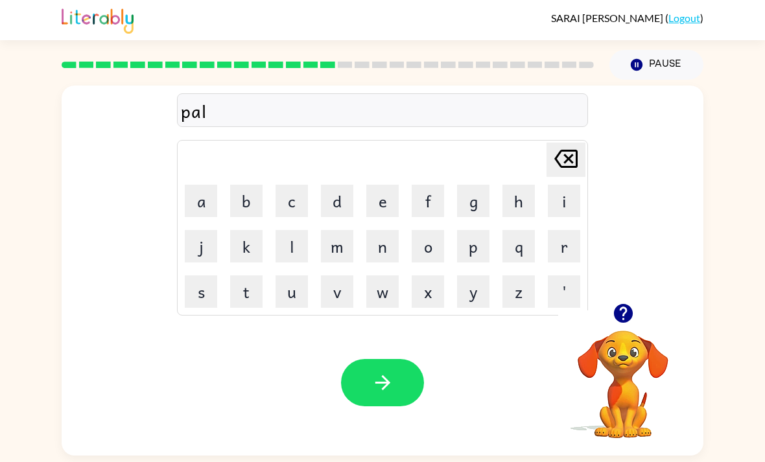
click at [419, 389] on button "button" at bounding box center [382, 382] width 83 height 47
click at [608, 314] on button "button" at bounding box center [622, 313] width 33 height 33
click at [343, 398] on button "button" at bounding box center [382, 382] width 83 height 47
click at [366, 394] on button "button" at bounding box center [382, 382] width 83 height 47
click at [386, 406] on button "button" at bounding box center [382, 382] width 83 height 47
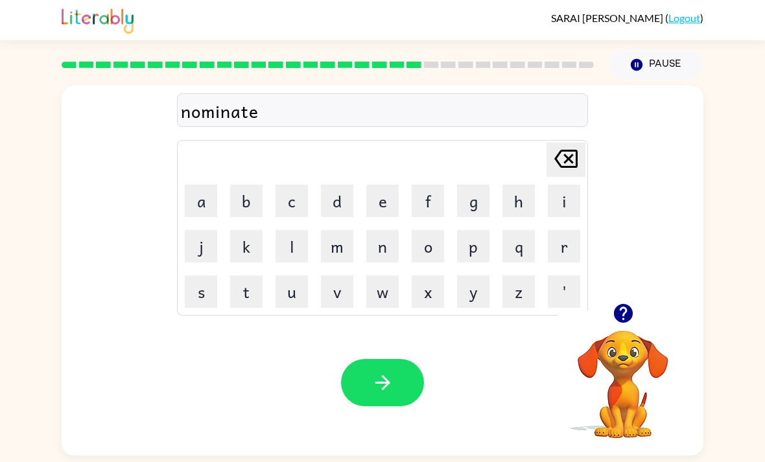
scroll to position [41, 0]
click at [628, 304] on icon "button" at bounding box center [622, 313] width 19 height 19
click at [398, 367] on button "button" at bounding box center [382, 382] width 83 height 47
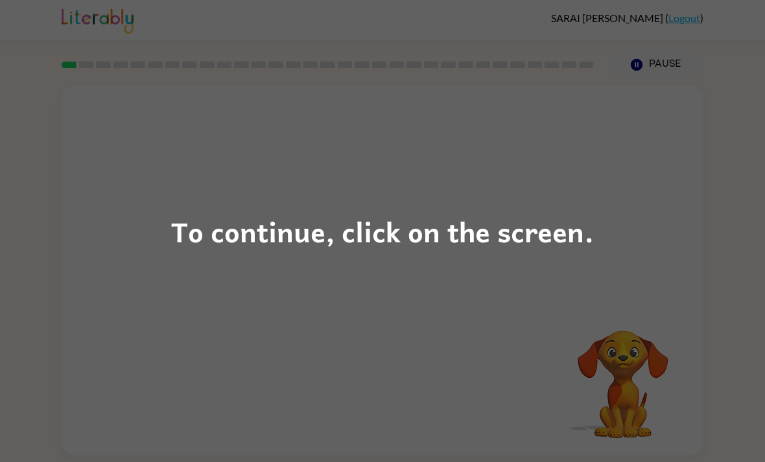
click at [573, 396] on div "To continue, click on the screen." at bounding box center [382, 231] width 765 height 462
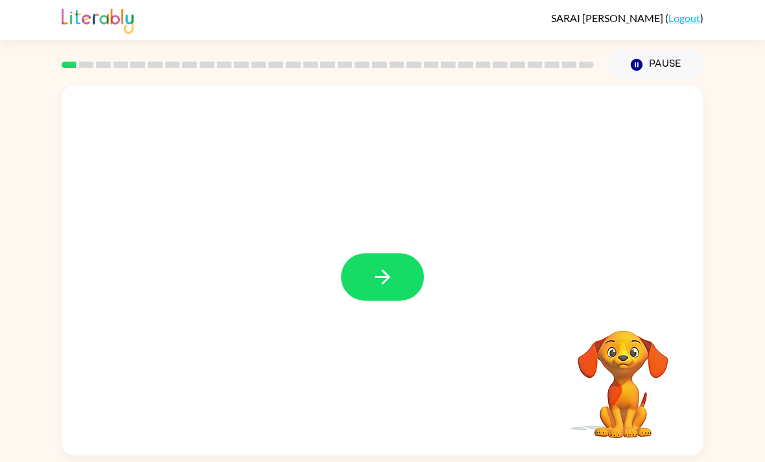
click at [390, 275] on icon "button" at bounding box center [382, 277] width 23 height 23
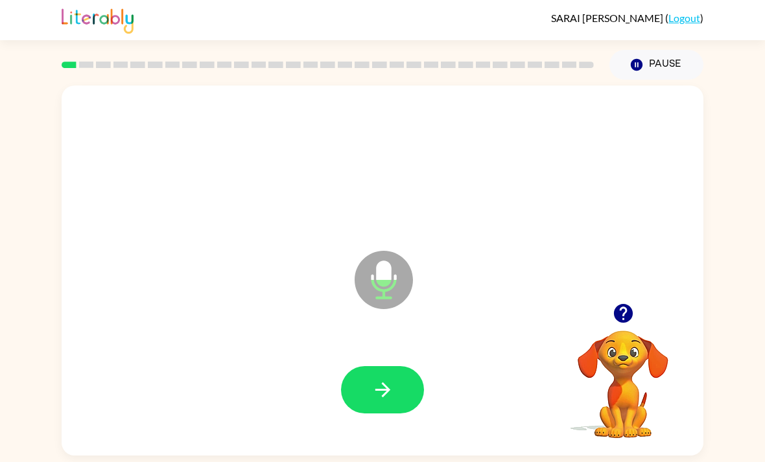
click at [367, 393] on button "button" at bounding box center [382, 389] width 83 height 47
click at [387, 413] on button "button" at bounding box center [382, 389] width 83 height 47
click at [367, 391] on button "button" at bounding box center [382, 389] width 83 height 47
click at [362, 393] on button "button" at bounding box center [382, 389] width 83 height 47
click at [373, 394] on icon "button" at bounding box center [382, 389] width 23 height 23
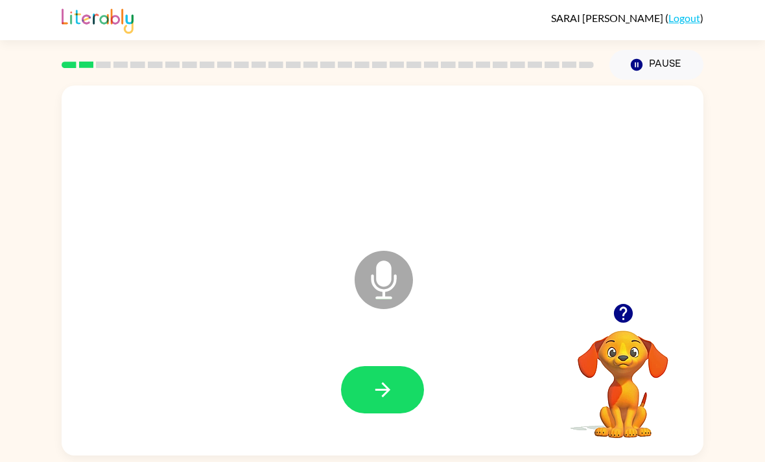
click at [376, 401] on icon "button" at bounding box center [382, 389] width 23 height 23
click at [377, 413] on button "button" at bounding box center [382, 389] width 83 height 47
click at [362, 401] on button "button" at bounding box center [382, 389] width 83 height 47
click at [378, 413] on button "button" at bounding box center [382, 389] width 83 height 47
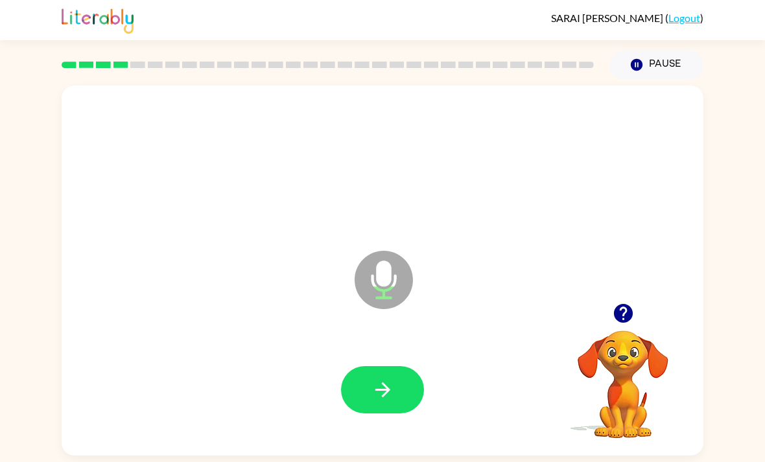
click at [354, 393] on button "button" at bounding box center [382, 389] width 83 height 47
click at [402, 413] on button "button" at bounding box center [382, 389] width 83 height 47
click at [375, 408] on button "button" at bounding box center [382, 389] width 83 height 47
click at [355, 413] on button "button" at bounding box center [382, 389] width 83 height 47
click at [370, 413] on button "button" at bounding box center [382, 389] width 83 height 47
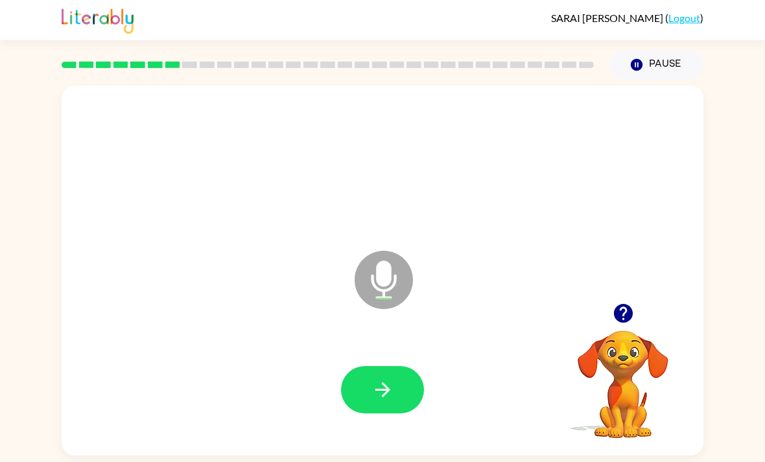
click at [373, 413] on button "button" at bounding box center [382, 389] width 83 height 47
click at [397, 397] on button "button" at bounding box center [382, 389] width 83 height 47
click at [358, 382] on button "button" at bounding box center [382, 389] width 83 height 47
click at [624, 323] on icon "button" at bounding box center [622, 313] width 19 height 19
click at [619, 330] on button "button" at bounding box center [622, 313] width 33 height 33
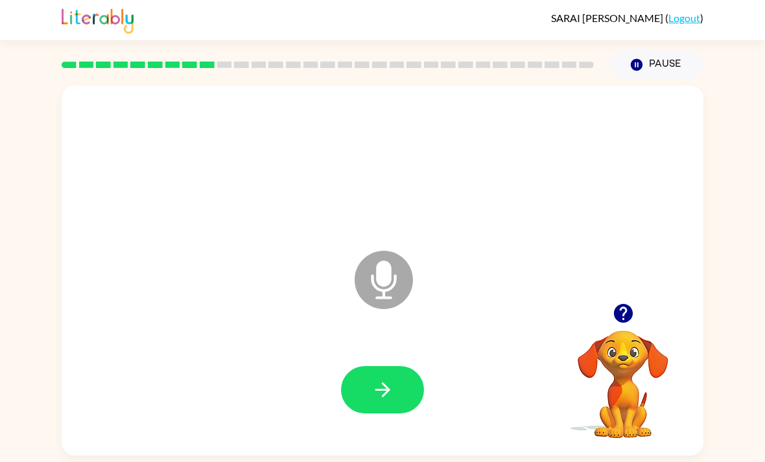
click at [374, 372] on button "button" at bounding box center [382, 389] width 83 height 47
click at [621, 292] on div "Microphone The Microphone is here when it is your turn to talk" at bounding box center [382, 271] width 641 height 370
click at [613, 321] on icon "button" at bounding box center [623, 313] width 23 height 23
click at [16, 399] on div "Microphone The Microphone is here when it is your turn to talk Your browser mus…" at bounding box center [382, 268] width 765 height 376
click at [363, 396] on button "button" at bounding box center [382, 389] width 83 height 47
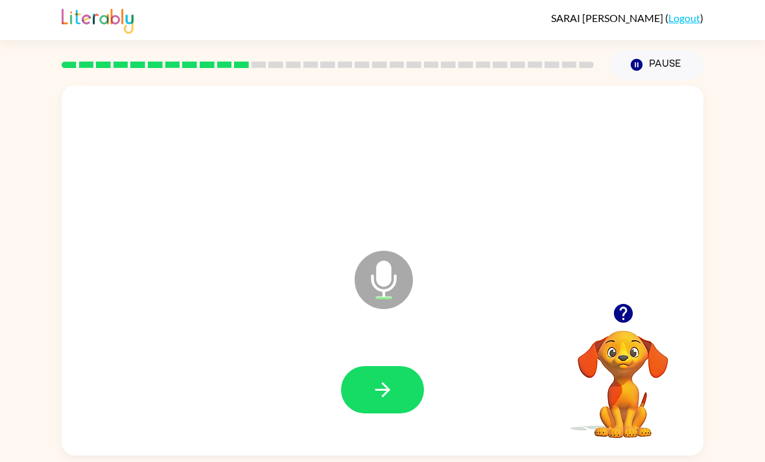
click at [376, 400] on icon "button" at bounding box center [382, 389] width 23 height 23
click at [367, 366] on button "button" at bounding box center [382, 389] width 83 height 47
click at [623, 302] on icon "button" at bounding box center [623, 313] width 23 height 23
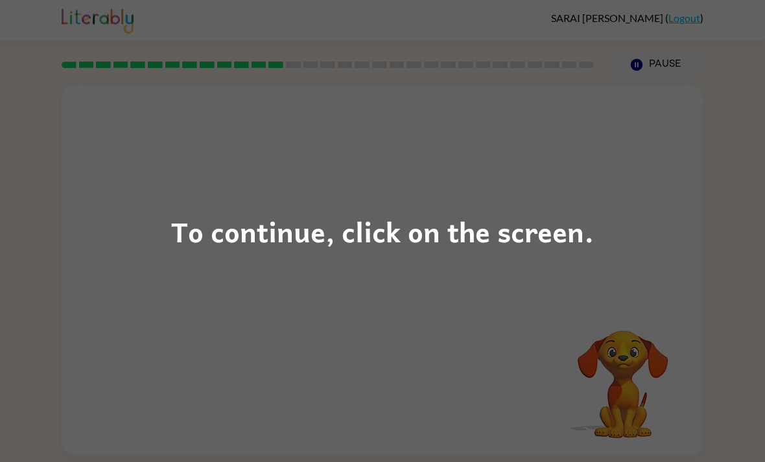
click at [592, 330] on div "To continue, click on the screen." at bounding box center [382, 231] width 765 height 462
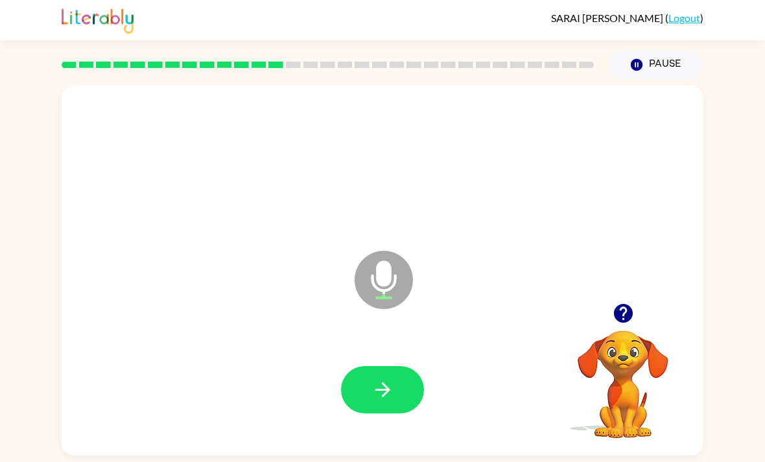
click at [378, 378] on icon "button" at bounding box center [382, 389] width 23 height 23
click at [376, 370] on button "button" at bounding box center [382, 389] width 83 height 47
click at [373, 378] on icon "button" at bounding box center [382, 389] width 23 height 23
click at [350, 366] on button "button" at bounding box center [382, 389] width 83 height 47
click at [347, 366] on button "button" at bounding box center [382, 389] width 83 height 47
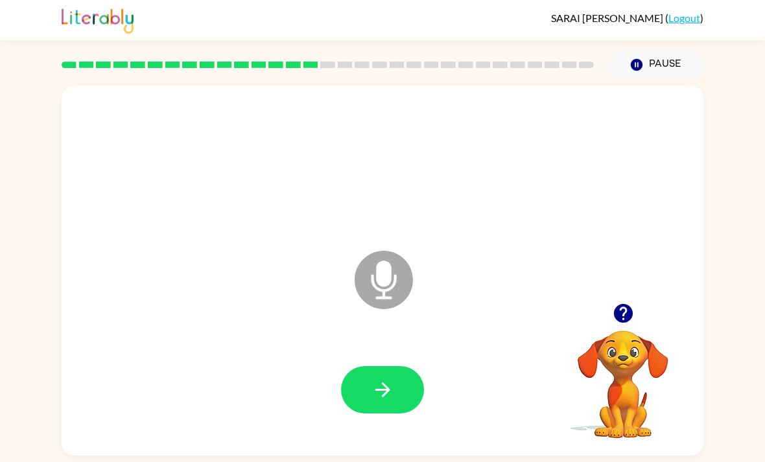
click at [368, 366] on button "button" at bounding box center [382, 389] width 83 height 47
click at [419, 366] on button "button" at bounding box center [382, 389] width 83 height 47
click at [369, 366] on button "button" at bounding box center [382, 389] width 83 height 47
click at [357, 375] on button "button" at bounding box center [382, 389] width 83 height 47
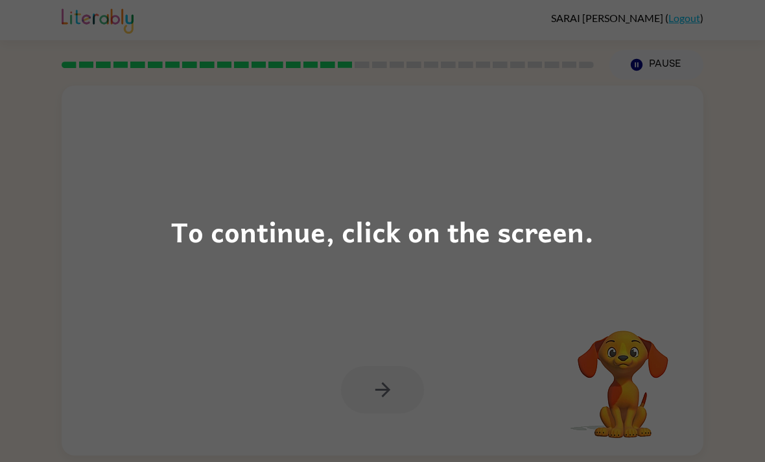
click at [118, 295] on div "To continue, click on the screen." at bounding box center [382, 231] width 765 height 462
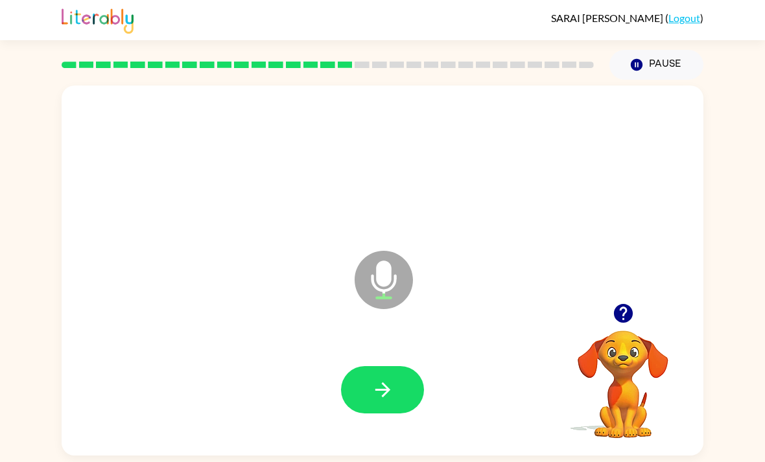
scroll to position [39, 0]
click at [345, 370] on button "button" at bounding box center [382, 389] width 83 height 47
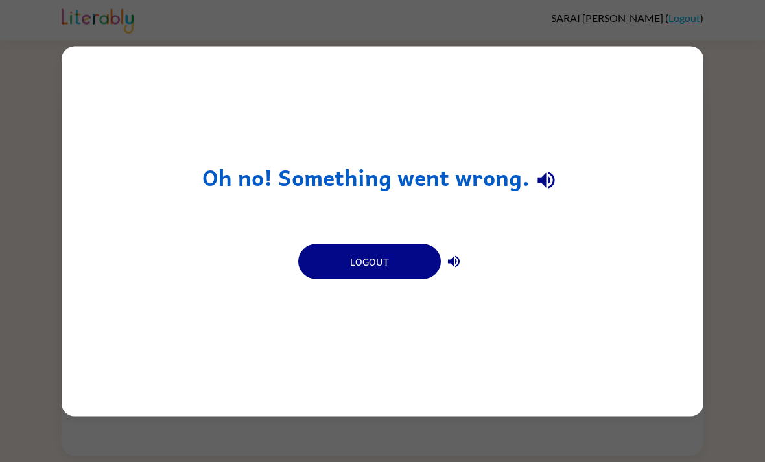
click at [172, 158] on div "Oh no! Something went wrong. Logout" at bounding box center [382, 231] width 641 height 370
click at [100, 139] on div "Oh no! Something went wrong. Logout" at bounding box center [382, 231] width 641 height 370
click at [326, 264] on button "Logout" at bounding box center [369, 261] width 143 height 35
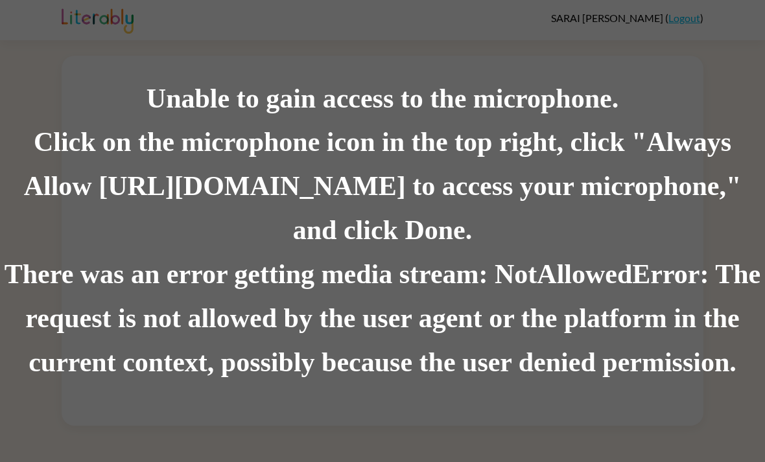
click at [645, 60] on div "Unable to gain access to the microphone. Click on the microphone icon in the to…" at bounding box center [382, 231] width 765 height 462
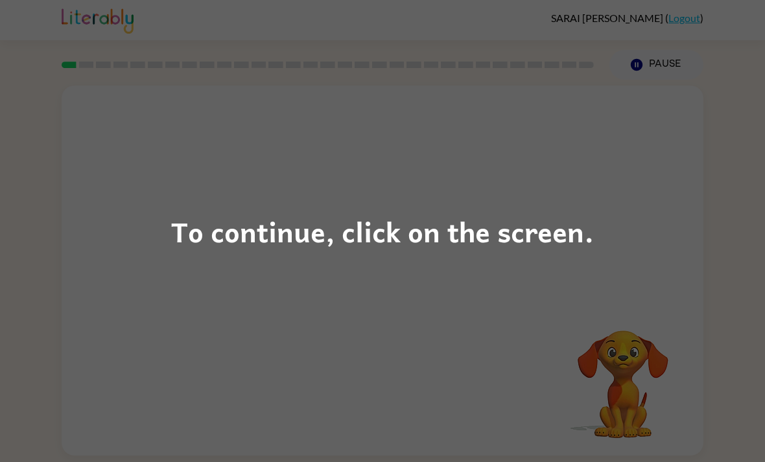
click at [647, 212] on div "To continue, click on the screen." at bounding box center [382, 231] width 765 height 462
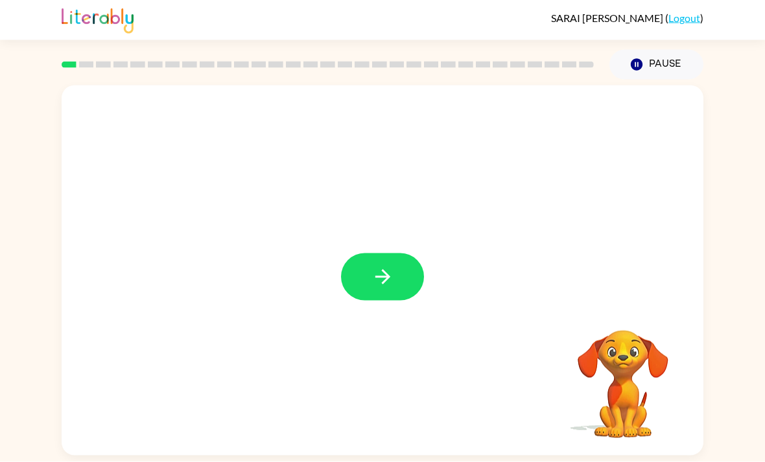
scroll to position [41, 0]
click at [380, 266] on icon "button" at bounding box center [382, 277] width 23 height 23
click at [380, 230] on div at bounding box center [351, 247] width 553 height 47
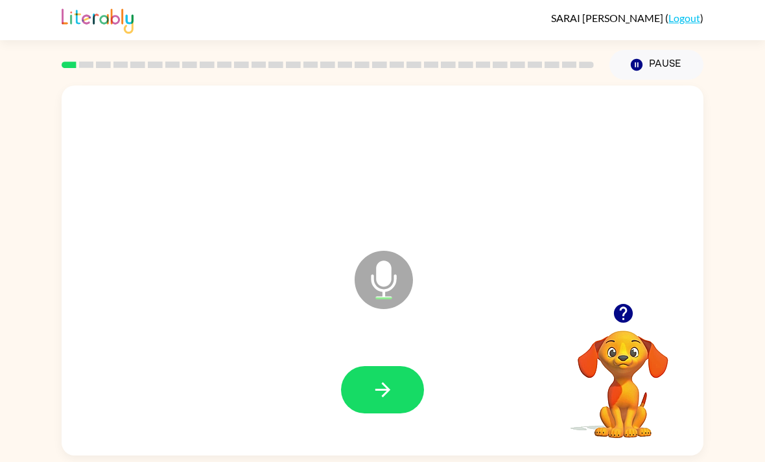
click at [375, 378] on icon "button" at bounding box center [382, 389] width 23 height 23
click at [397, 366] on button "button" at bounding box center [382, 389] width 83 height 47
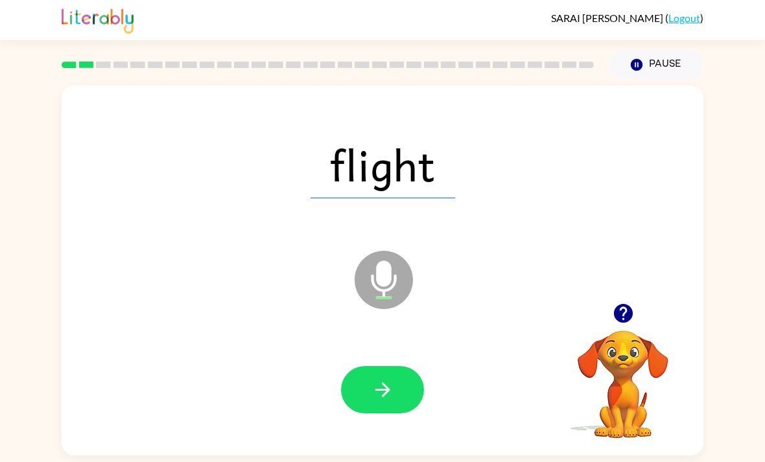
click at [394, 366] on button "button" at bounding box center [382, 389] width 83 height 47
click at [366, 366] on button "button" at bounding box center [382, 389] width 83 height 47
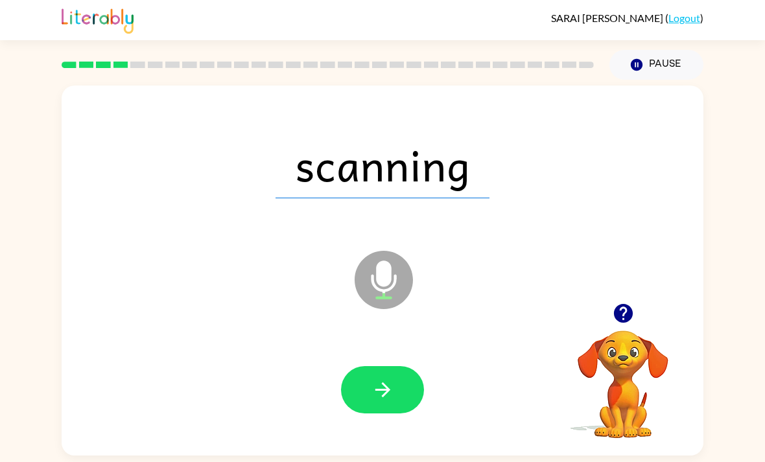
click at [386, 382] on icon "button" at bounding box center [382, 389] width 15 height 15
click at [358, 375] on button "button" at bounding box center [382, 389] width 83 height 47
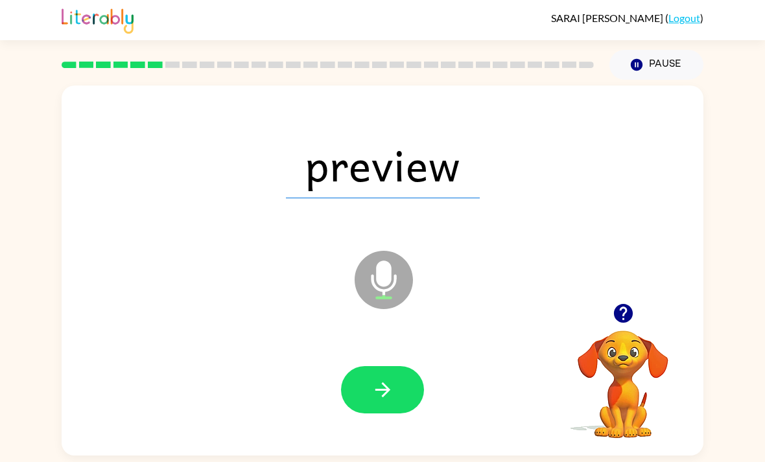
click at [386, 366] on button "button" at bounding box center [382, 389] width 83 height 47
click at [402, 366] on button "button" at bounding box center [382, 389] width 83 height 47
click at [398, 366] on button "button" at bounding box center [382, 389] width 83 height 47
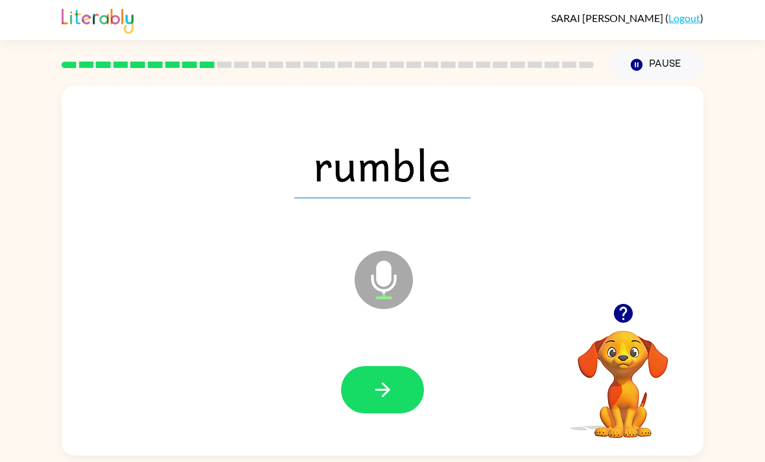
click at [389, 378] on icon "button" at bounding box center [382, 389] width 23 height 23
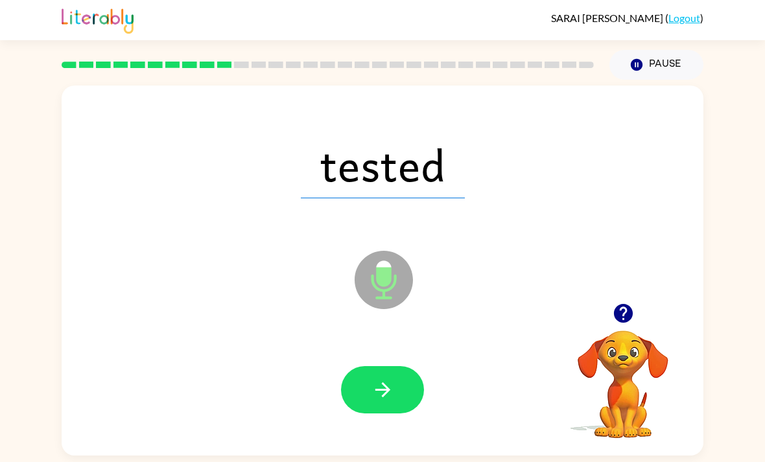
click at [397, 366] on button "button" at bounding box center [382, 389] width 83 height 47
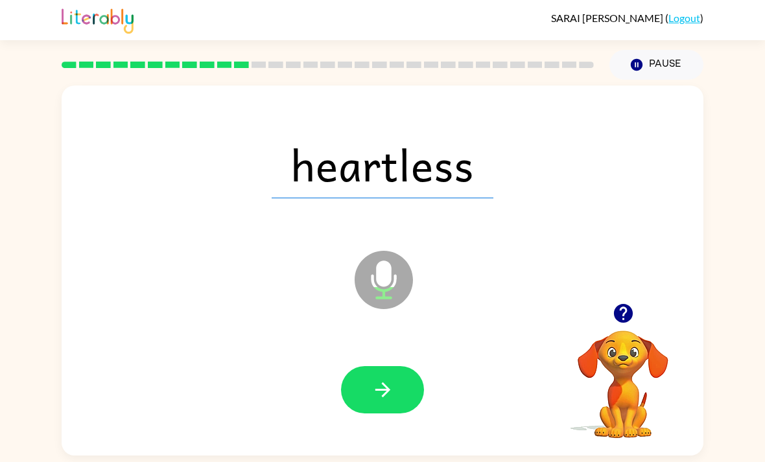
click at [399, 366] on button "button" at bounding box center [382, 389] width 83 height 47
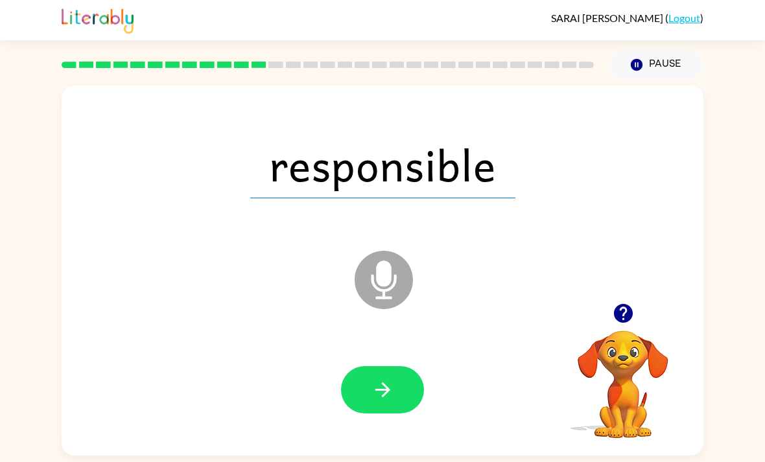
click at [403, 366] on button "button" at bounding box center [382, 389] width 83 height 47
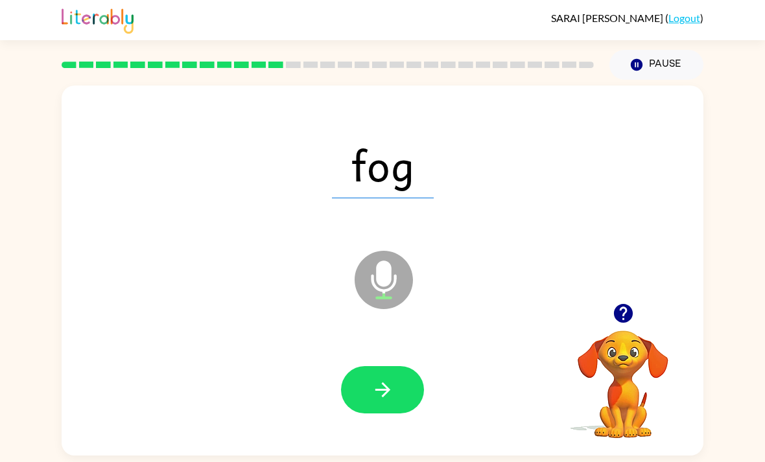
click at [398, 366] on button "button" at bounding box center [382, 389] width 83 height 47
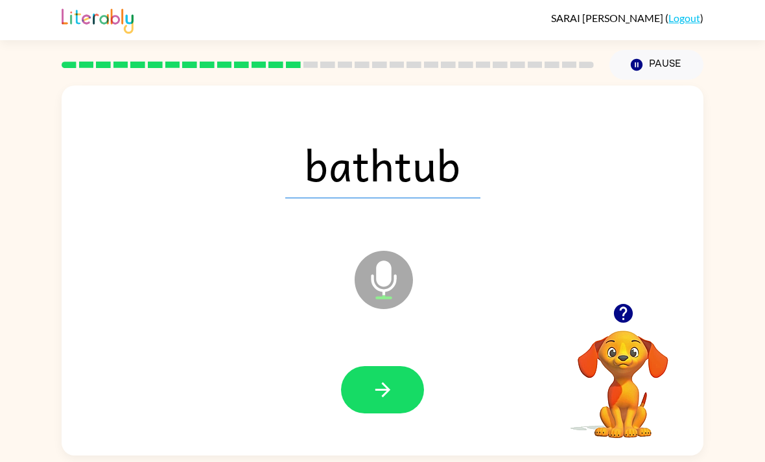
click at [374, 378] on icon "button" at bounding box center [382, 389] width 23 height 23
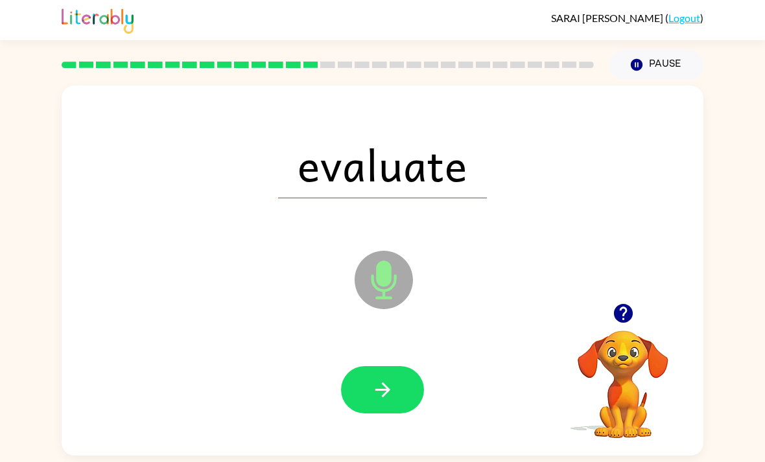
click at [351, 366] on button "button" at bounding box center [382, 389] width 83 height 47
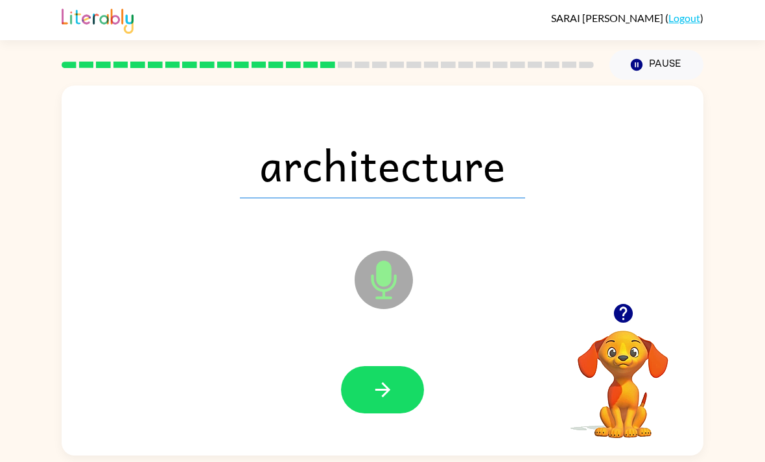
click at [373, 378] on icon "button" at bounding box center [382, 389] width 23 height 23
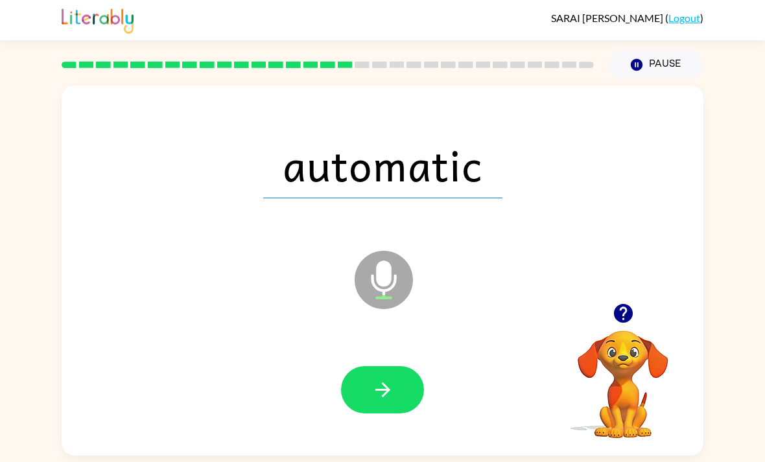
click at [365, 366] on button "button" at bounding box center [382, 389] width 83 height 47
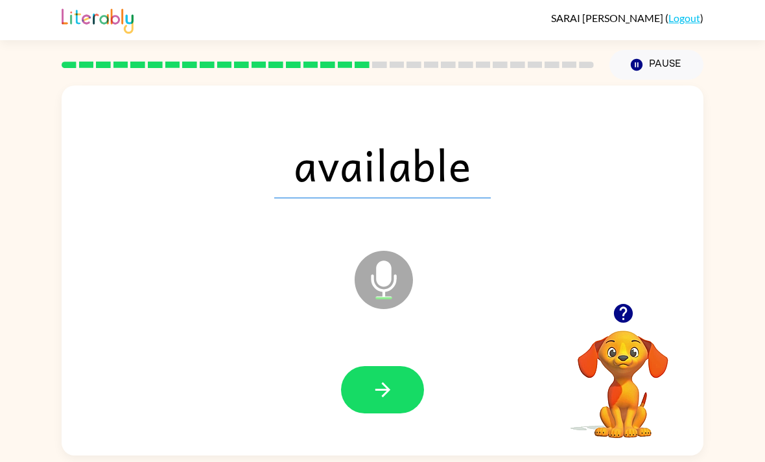
click at [373, 369] on button "button" at bounding box center [382, 389] width 83 height 47
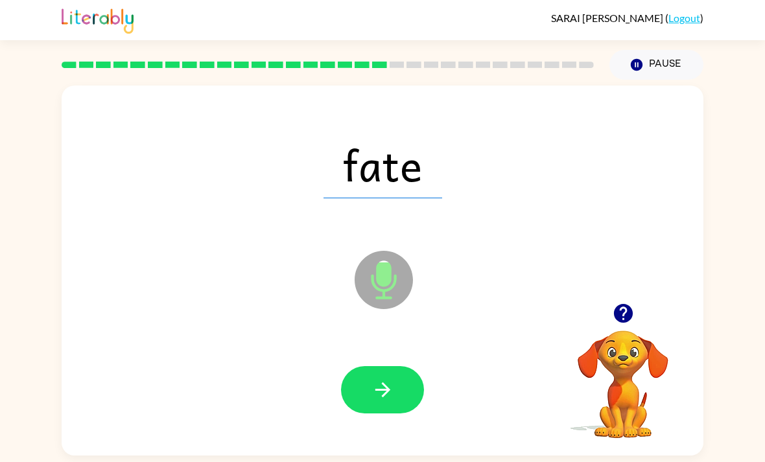
click at [408, 337] on div at bounding box center [383, 390] width 616 height 106
click at [397, 366] on button "button" at bounding box center [382, 389] width 83 height 47
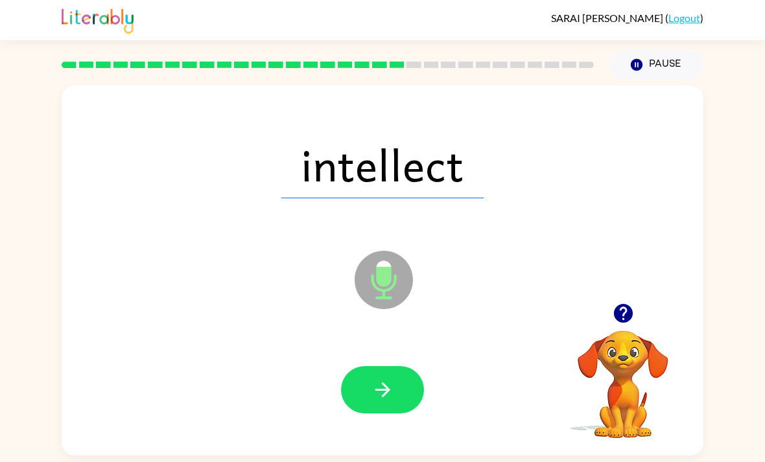
click at [378, 378] on icon "button" at bounding box center [382, 389] width 23 height 23
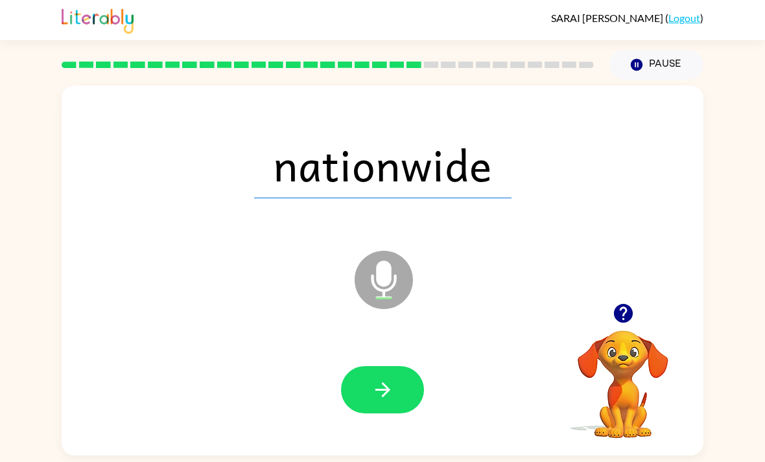
click at [405, 385] on div at bounding box center [383, 390] width 616 height 106
click at [383, 411] on button "button" at bounding box center [382, 389] width 83 height 47
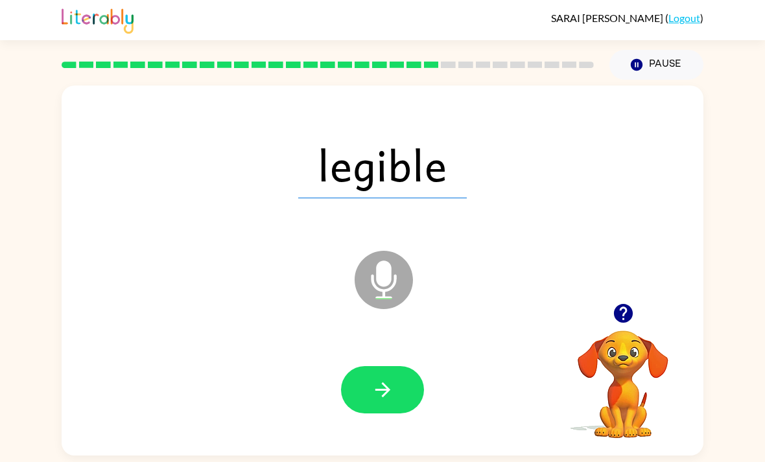
click at [377, 399] on icon "button" at bounding box center [382, 389] width 23 height 23
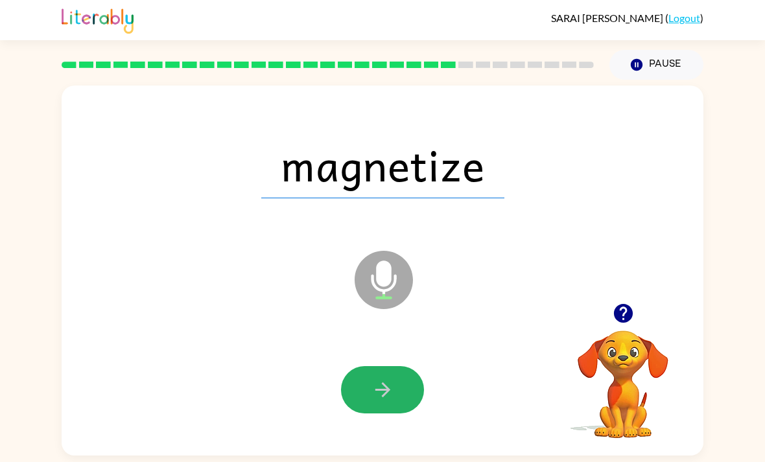
click at [393, 413] on button "button" at bounding box center [382, 389] width 83 height 47
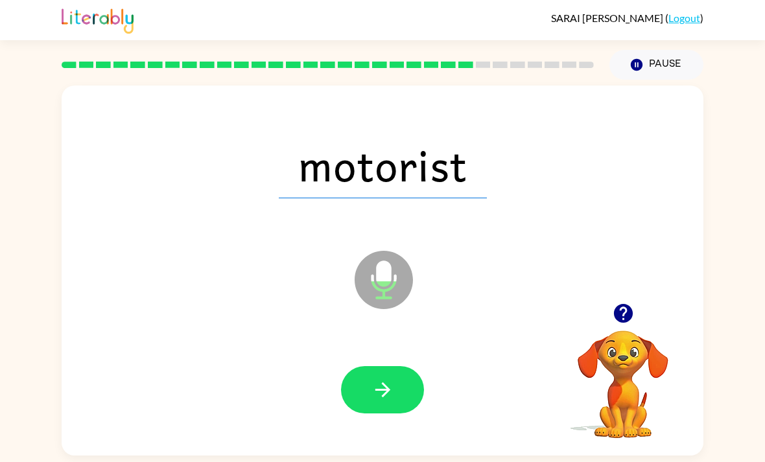
click at [393, 401] on icon "button" at bounding box center [382, 389] width 23 height 23
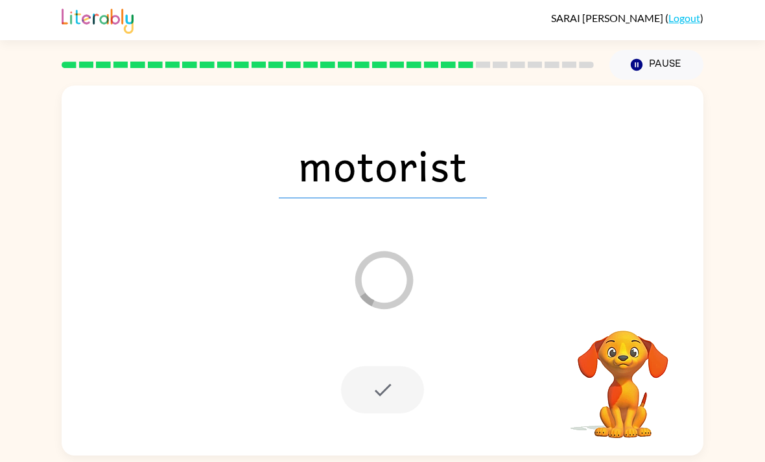
click at [402, 411] on div at bounding box center [382, 389] width 83 height 47
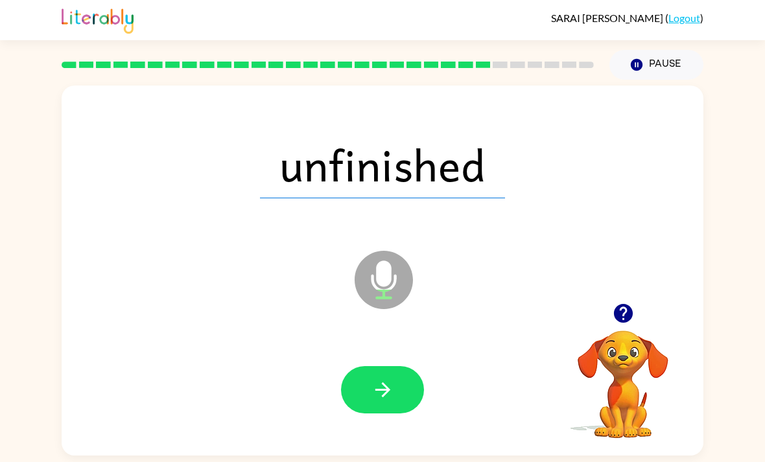
click at [413, 428] on div at bounding box center [383, 390] width 616 height 106
click at [392, 401] on icon "button" at bounding box center [382, 389] width 23 height 23
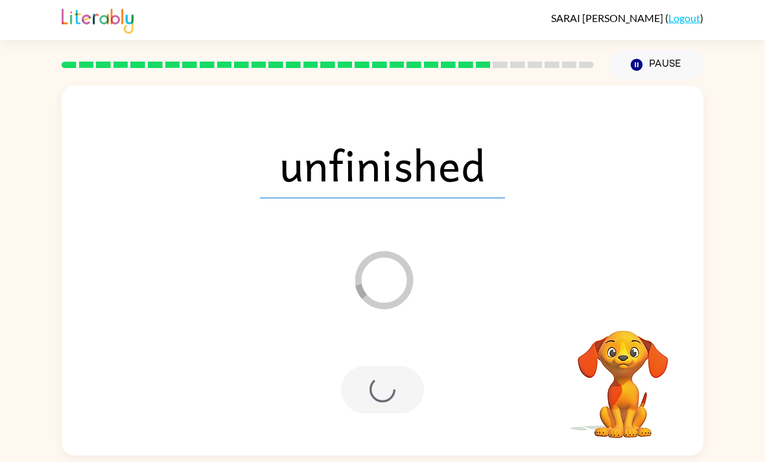
click at [391, 409] on div at bounding box center [382, 389] width 83 height 47
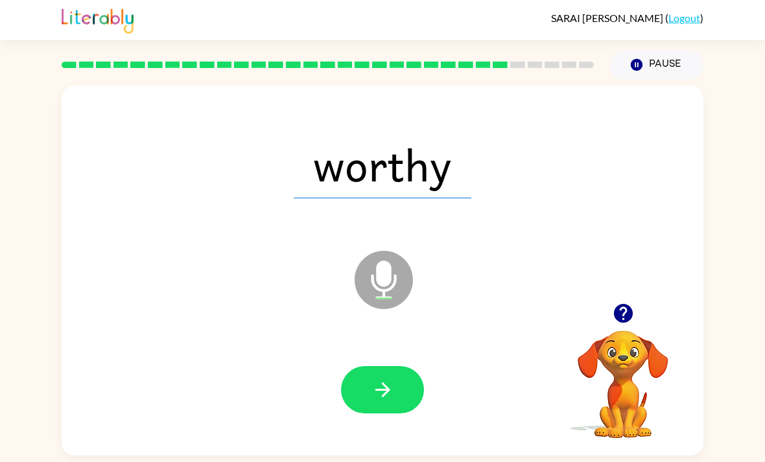
click at [399, 404] on button "button" at bounding box center [382, 389] width 83 height 47
click at [402, 413] on button "button" at bounding box center [382, 389] width 83 height 47
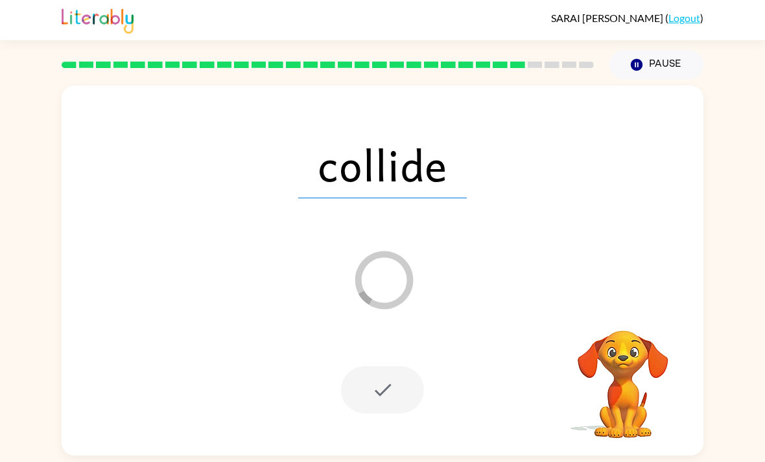
click at [408, 413] on div at bounding box center [382, 389] width 83 height 47
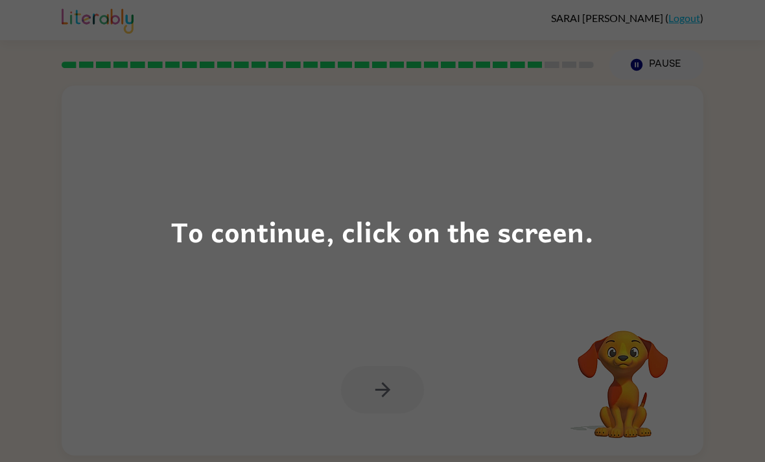
click at [404, 417] on div "To continue, click on the screen." at bounding box center [382, 231] width 765 height 462
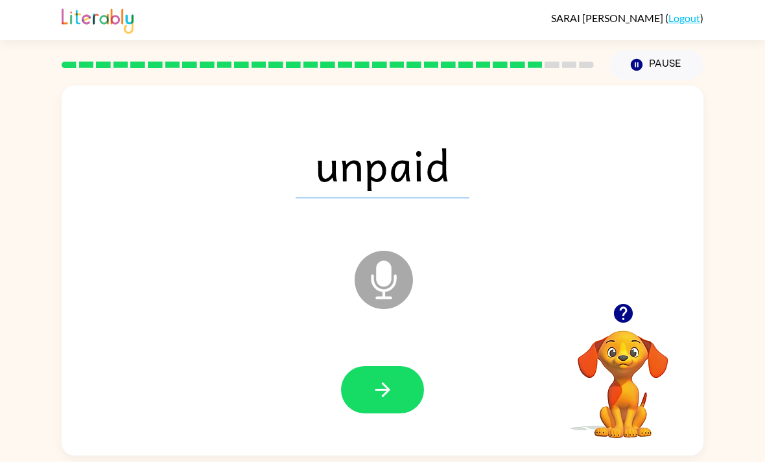
click at [405, 413] on button "button" at bounding box center [382, 389] width 83 height 47
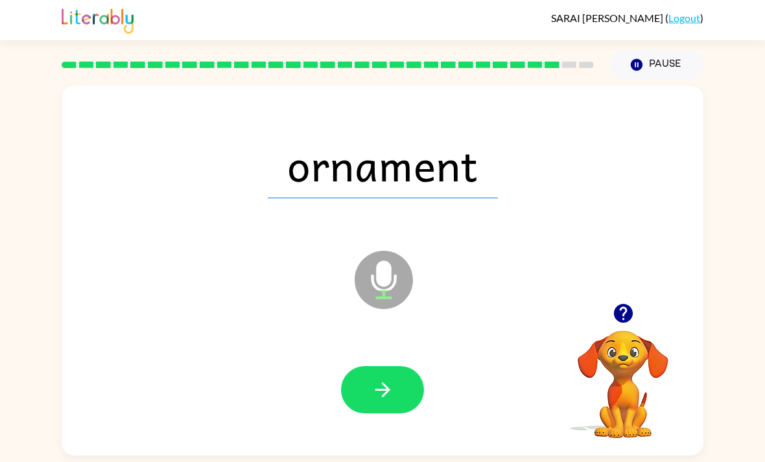
click at [362, 398] on button "button" at bounding box center [382, 389] width 83 height 47
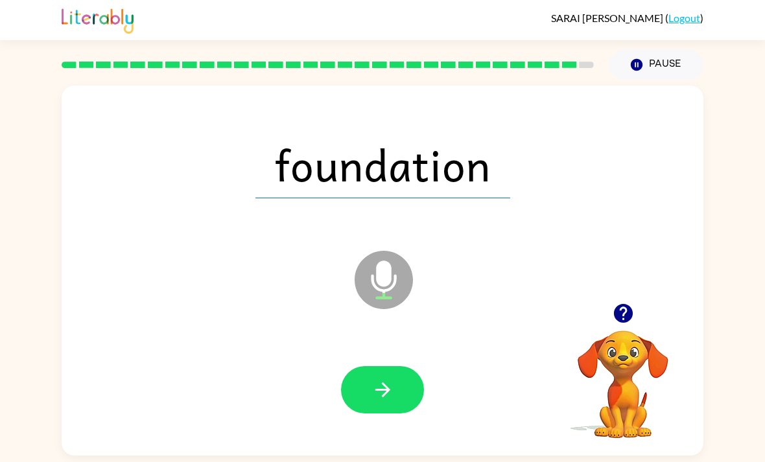
click at [378, 413] on button "button" at bounding box center [382, 389] width 83 height 47
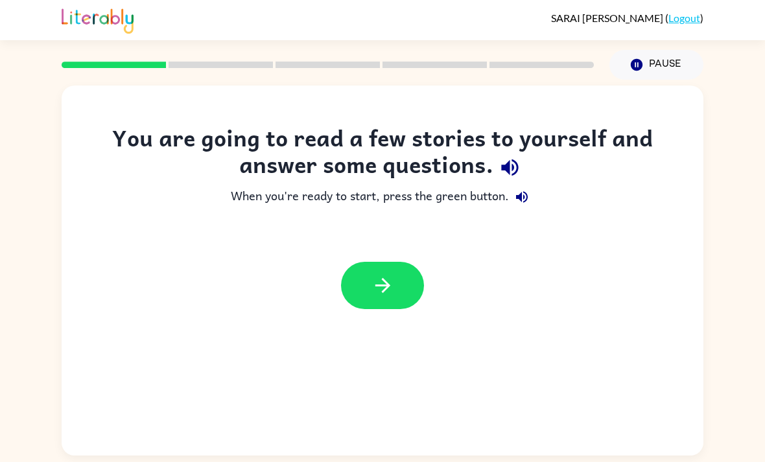
click at [353, 319] on div at bounding box center [382, 285] width 641 height 73
click at [360, 281] on button "button" at bounding box center [382, 285] width 83 height 47
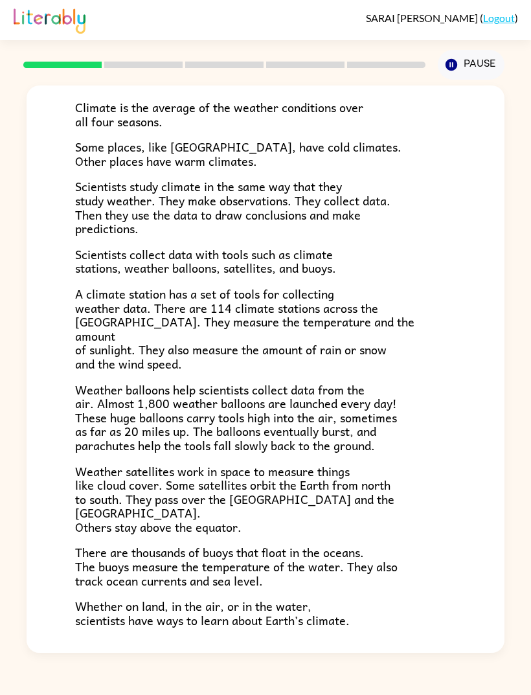
scroll to position [80, 0]
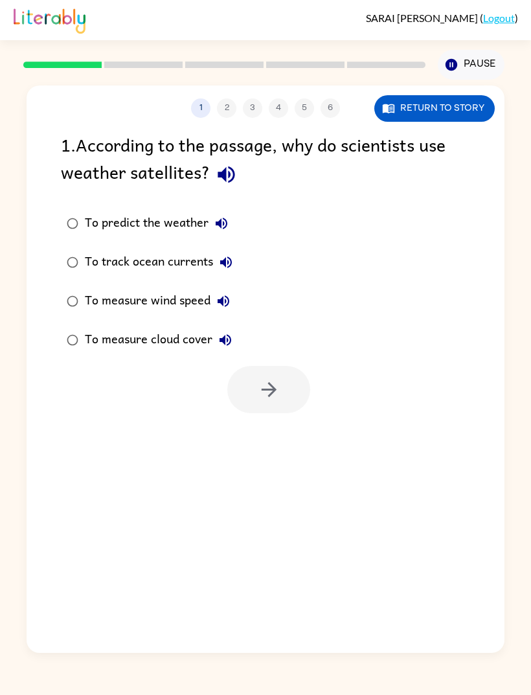
scroll to position [32, 0]
click at [461, 95] on button "Return to story" at bounding box center [435, 108] width 121 height 27
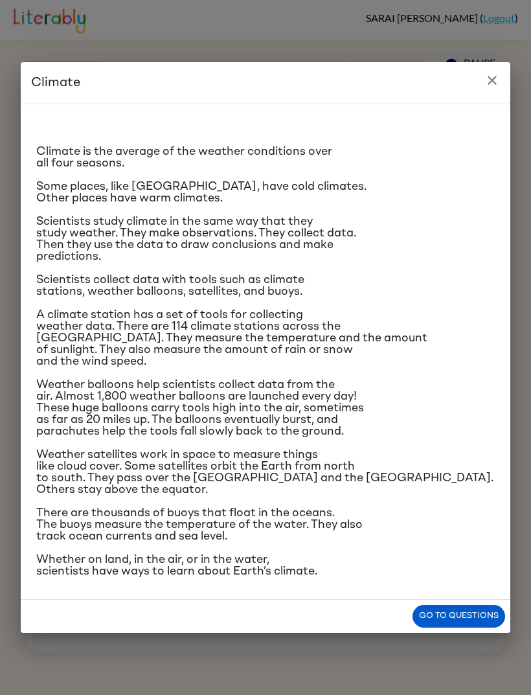
click at [498, 67] on button "close" at bounding box center [492, 80] width 26 height 26
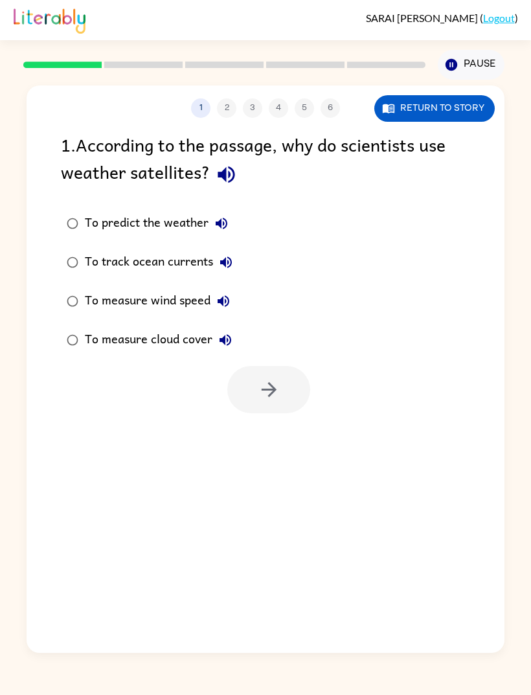
click at [434, 95] on button "Return to story" at bounding box center [435, 108] width 121 height 27
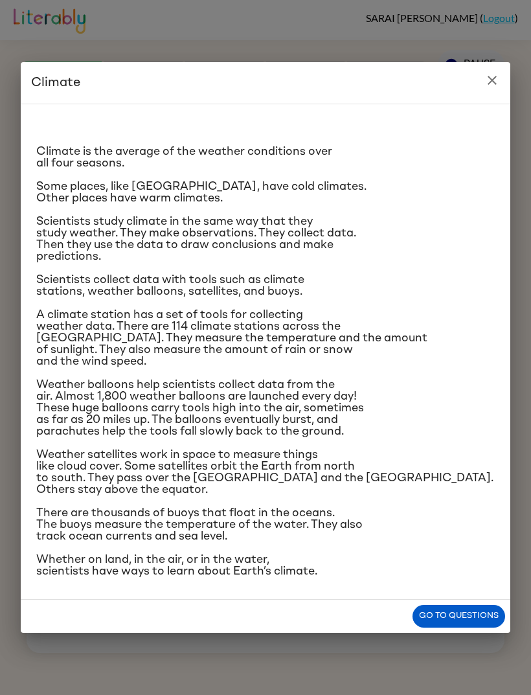
click at [486, 461] on button "Go to questions" at bounding box center [459, 616] width 93 height 23
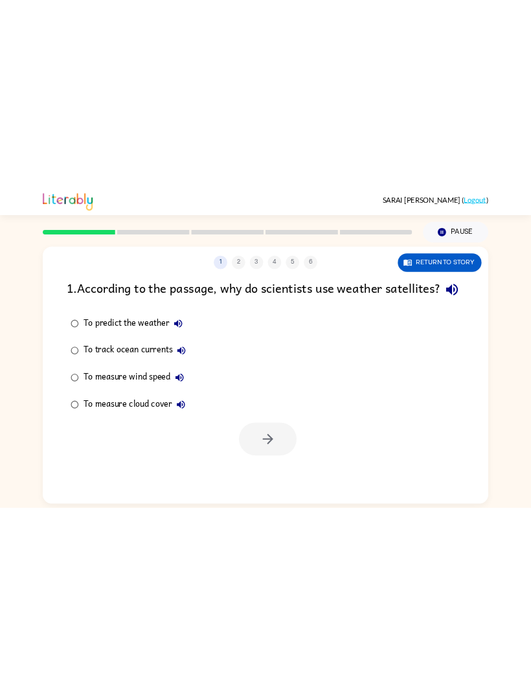
scroll to position [0, 0]
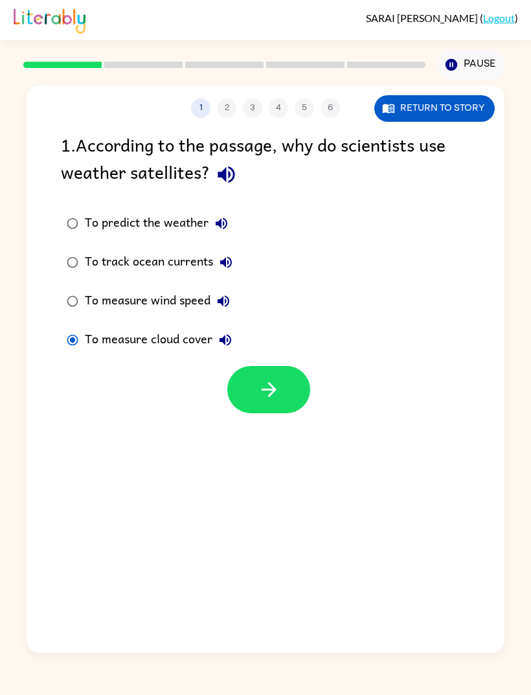
click at [260, 397] on icon "button" at bounding box center [269, 389] width 23 height 23
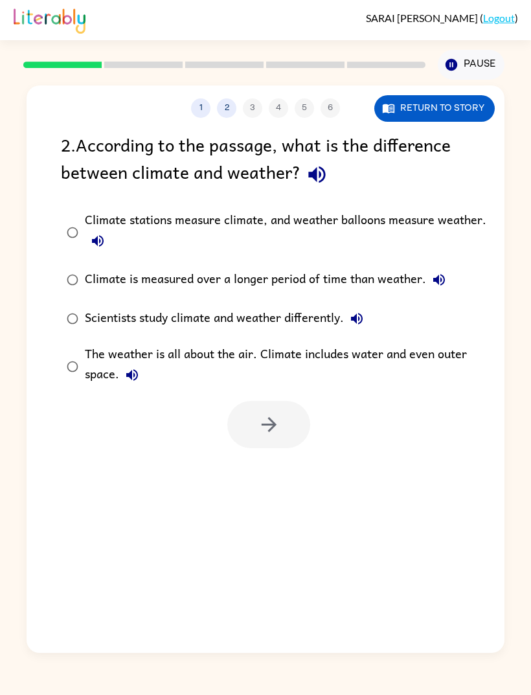
click at [464, 97] on button "Return to story" at bounding box center [435, 108] width 121 height 27
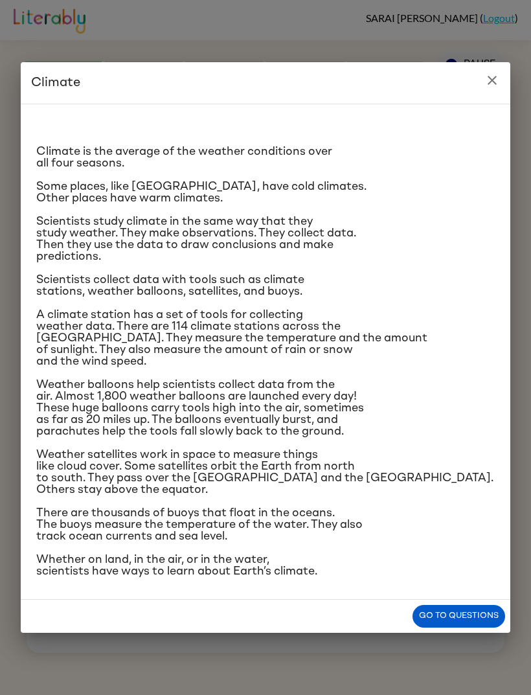
scroll to position [29, 0]
click at [501, 1] on div "Climate Climate is the average of the weather conditions over all four seasons.…" at bounding box center [265, 347] width 531 height 695
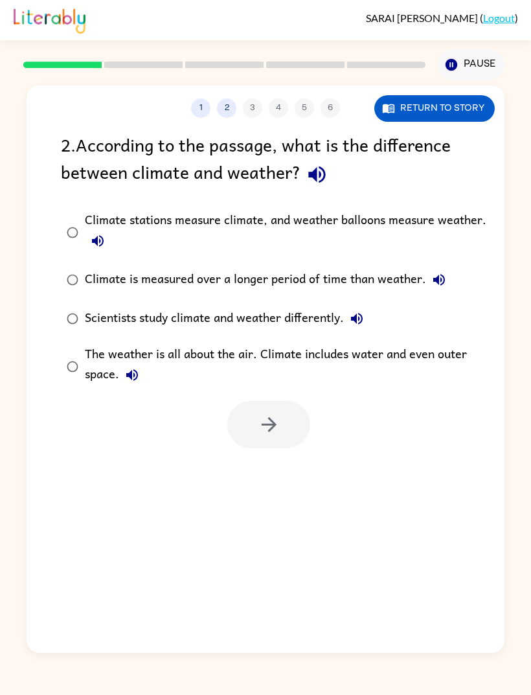
click at [487, 46] on div "Pause Pause" at bounding box center [471, 64] width 82 height 45
click at [269, 435] on icon "button" at bounding box center [269, 424] width 23 height 23
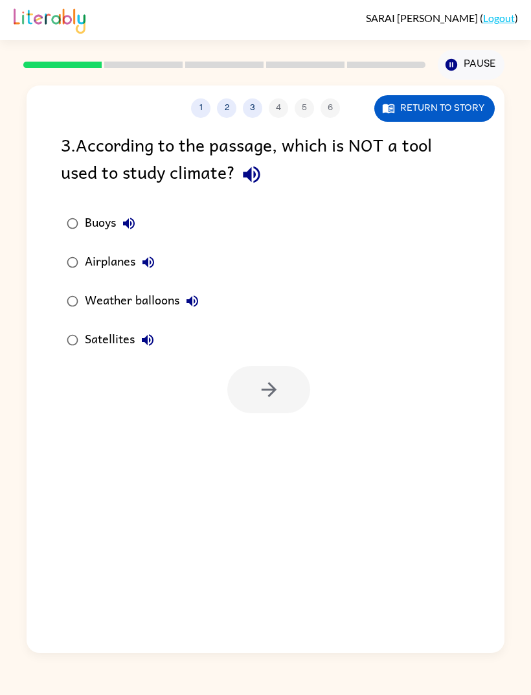
click at [449, 106] on button "Return to story" at bounding box center [435, 108] width 121 height 27
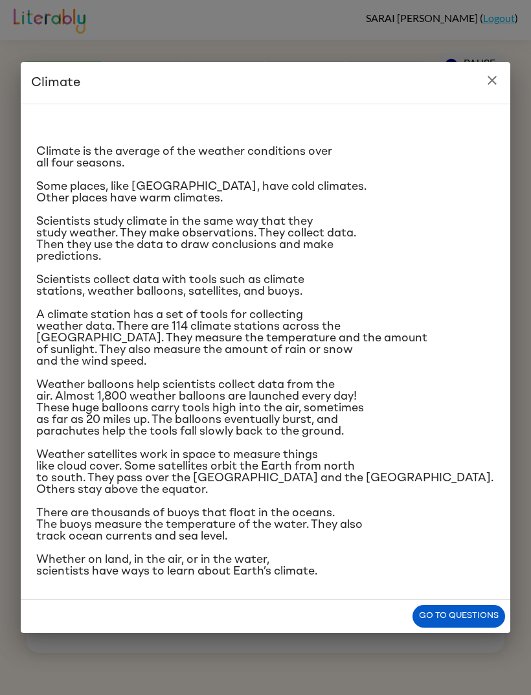
click at [488, 20] on div "Climate Climate is the average of the weather conditions over all four seasons.…" at bounding box center [265, 347] width 531 height 695
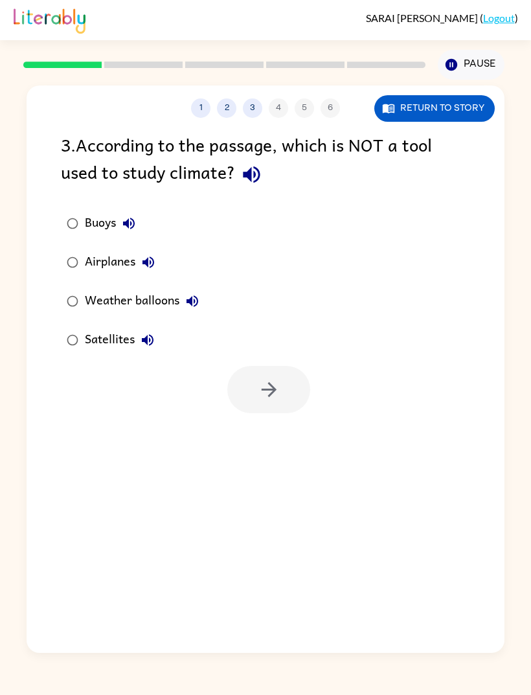
click at [488, 20] on link "Logout" at bounding box center [499, 18] width 32 height 12
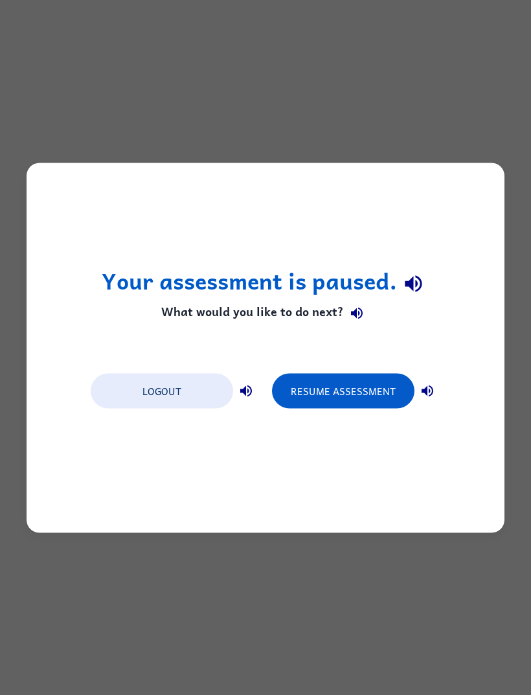
click at [459, 291] on div "Your assessment is paused. What would you like to do next? Logout Resume Assess…" at bounding box center [266, 348] width 478 height 370
click at [380, 392] on button "Resume Assessment" at bounding box center [343, 390] width 143 height 35
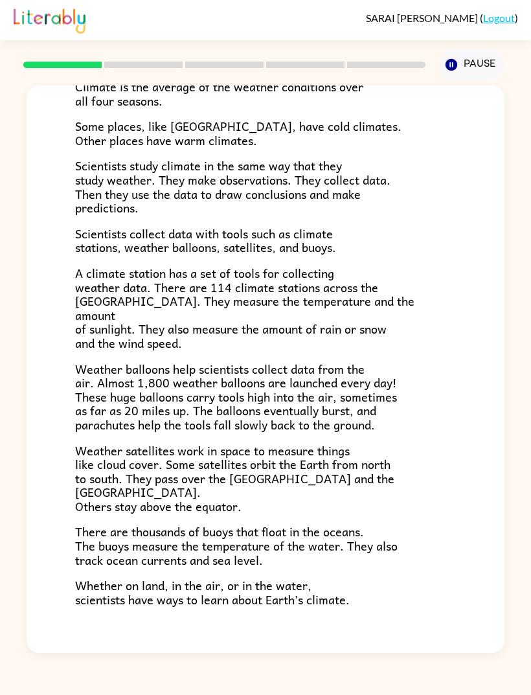
scroll to position [111, 0]
click at [299, 461] on div at bounding box center [266, 700] width 478 height 67
click at [284, 461] on button "button" at bounding box center [265, 690] width 83 height 47
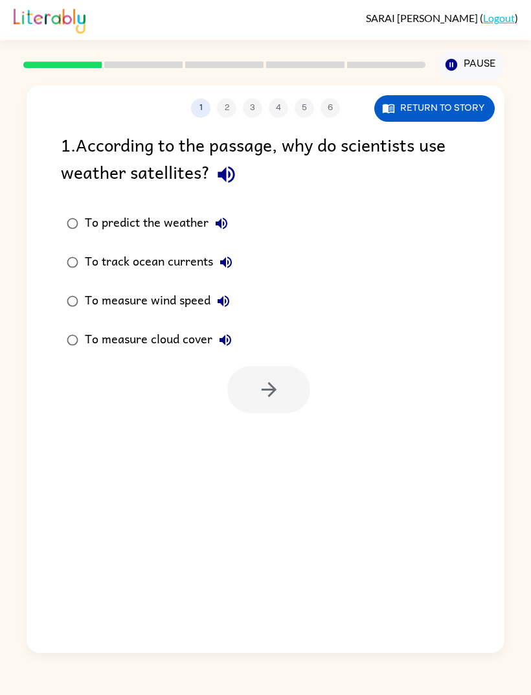
scroll to position [0, 0]
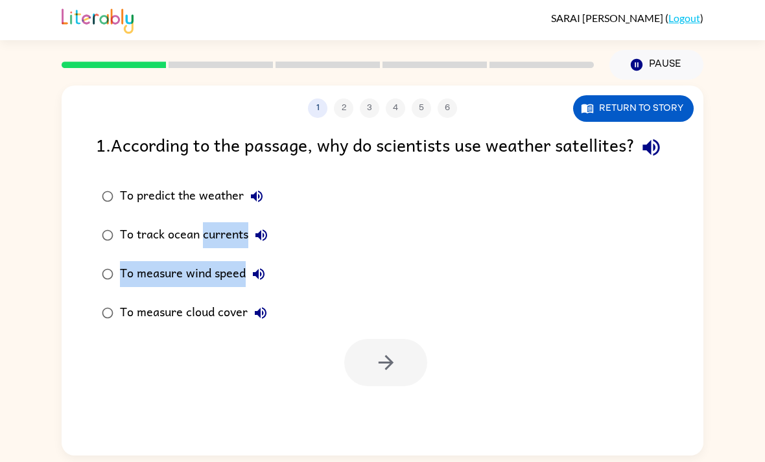
click at [719, 355] on div "1 2 3 4 5 6 Return to story 1 . According to the passage, why do scientists use…" at bounding box center [382, 268] width 765 height 376
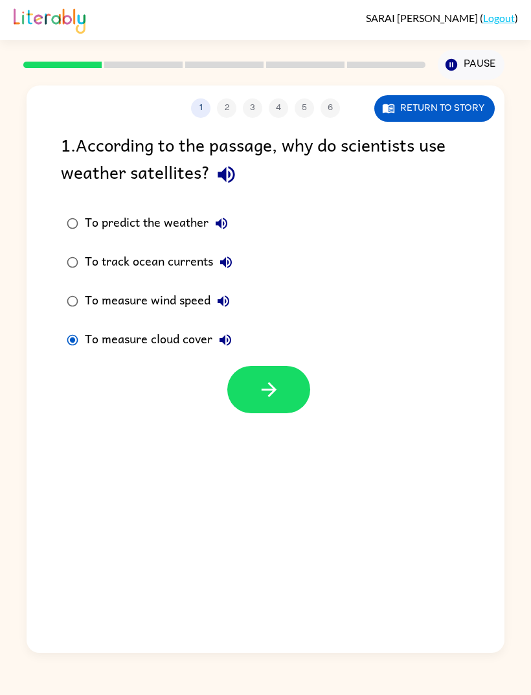
click at [260, 388] on icon "button" at bounding box center [269, 389] width 23 height 23
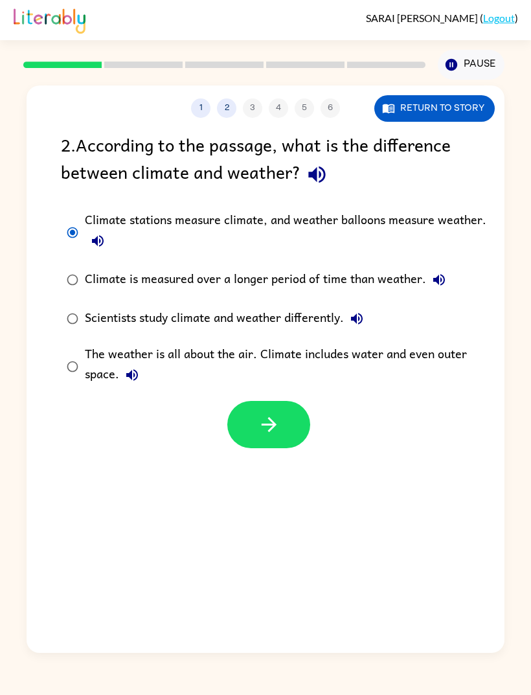
click at [244, 426] on button "button" at bounding box center [268, 424] width 83 height 47
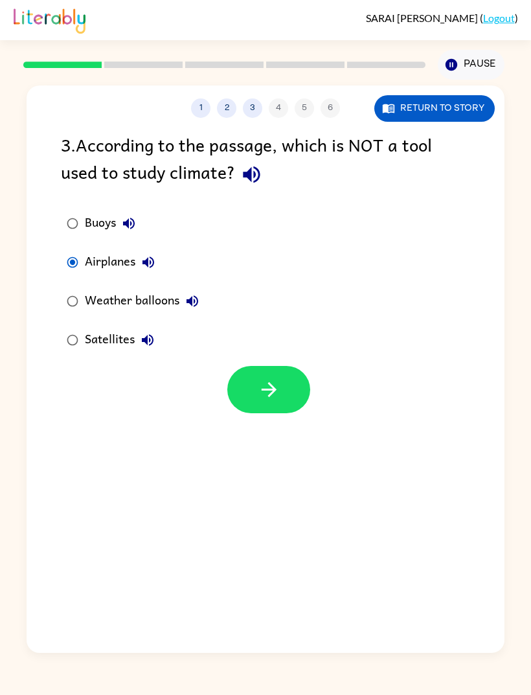
click at [260, 406] on button "button" at bounding box center [268, 389] width 83 height 47
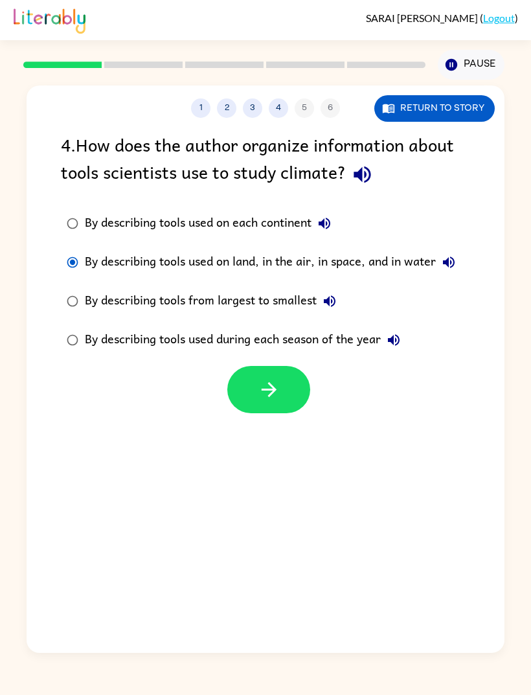
click at [238, 401] on button "button" at bounding box center [268, 389] width 83 height 47
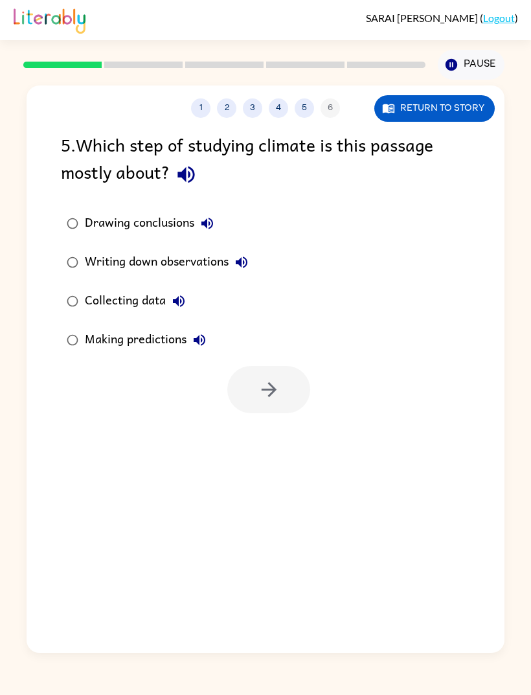
scroll to position [41, 0]
click at [275, 378] on icon "button" at bounding box center [269, 389] width 23 height 23
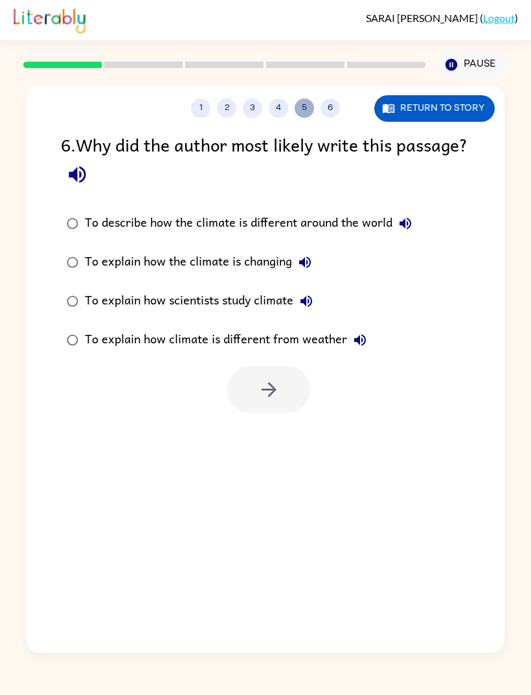
click at [302, 98] on button "5" at bounding box center [304, 107] width 19 height 19
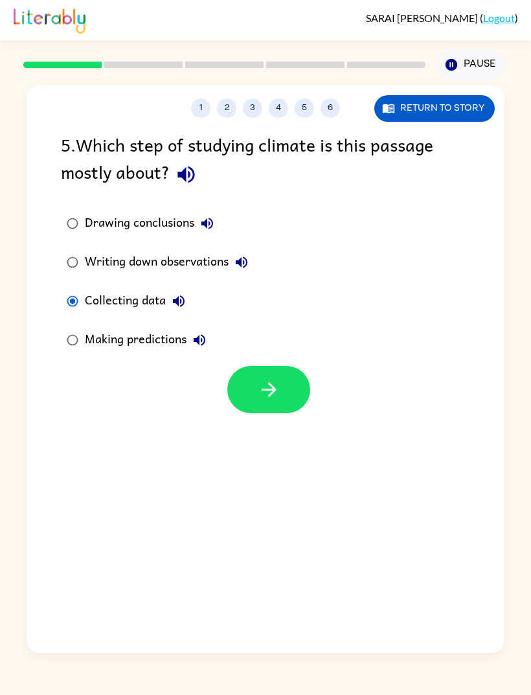
click at [93, 327] on div "Making predictions" at bounding box center [149, 340] width 128 height 26
click at [275, 378] on icon "button" at bounding box center [269, 389] width 23 height 23
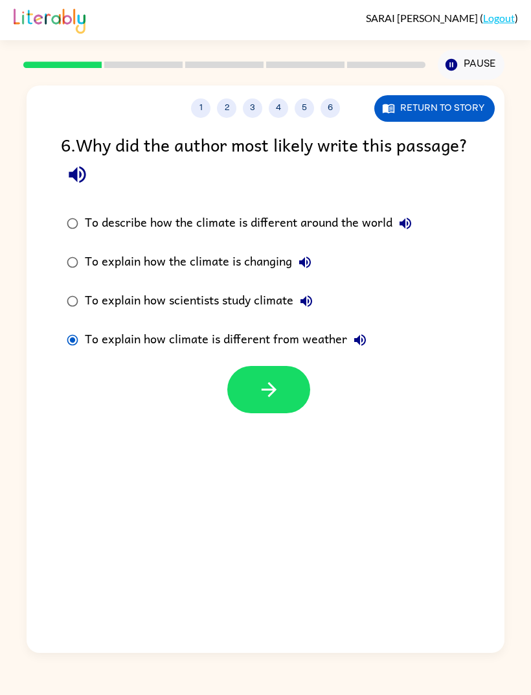
click at [272, 378] on icon "button" at bounding box center [269, 389] width 23 height 23
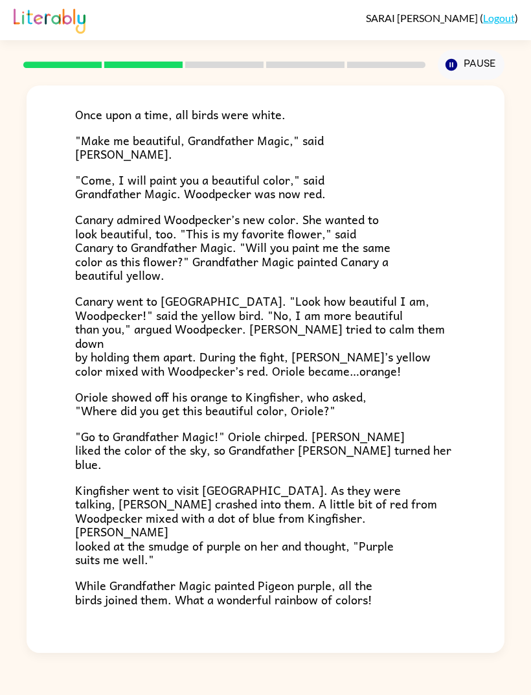
scroll to position [84, 0]
click at [244, 461] on button "button" at bounding box center [265, 690] width 83 height 47
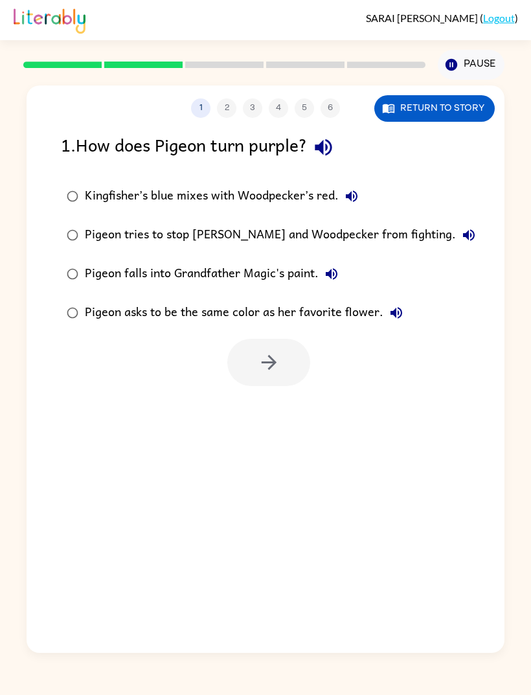
scroll to position [0, 0]
click at [391, 88] on div "1 2 3 4 5 6 Return to story 1 . How does Pigeon turn purple? Kingfisher’s blue …" at bounding box center [266, 370] width 478 height 568
click at [391, 87] on div "1 2 3 4 5 6 Return to story 1 . How does Pigeon turn purple? Kingfisher’s blue …" at bounding box center [266, 370] width 478 height 568
click at [428, 95] on button "Return to story" at bounding box center [435, 108] width 121 height 27
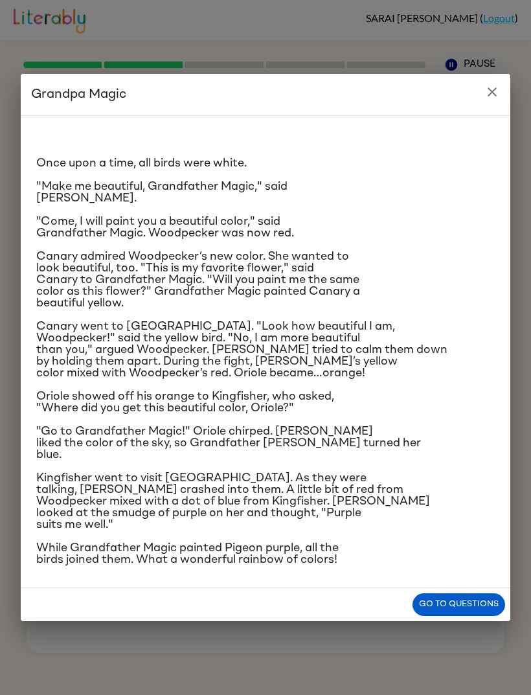
click at [487, 84] on icon "close" at bounding box center [493, 92] width 16 height 16
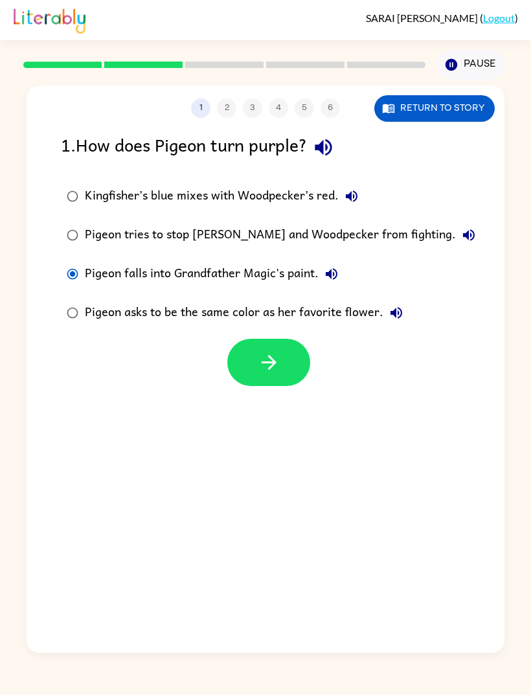
click at [283, 354] on div "1 2 3 4 5 6 Return to story 1 . How does Pigeon turn purple? Kingfisher’s blue …" at bounding box center [266, 370] width 478 height 568
click at [270, 351] on icon "button" at bounding box center [269, 362] width 23 height 23
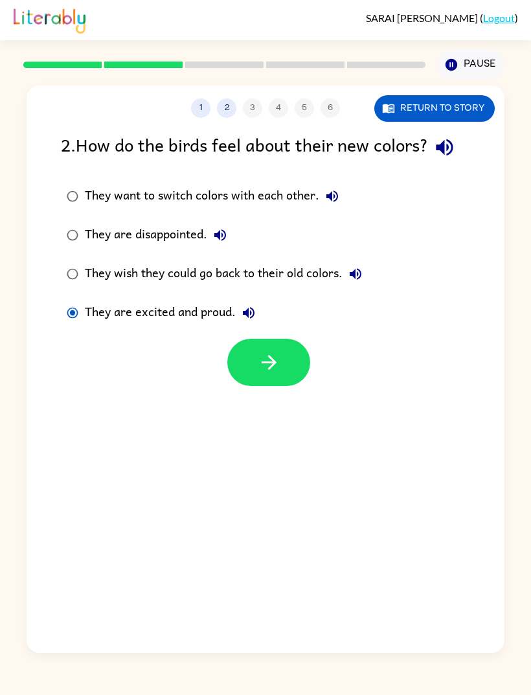
click at [255, 339] on button "button" at bounding box center [268, 362] width 83 height 47
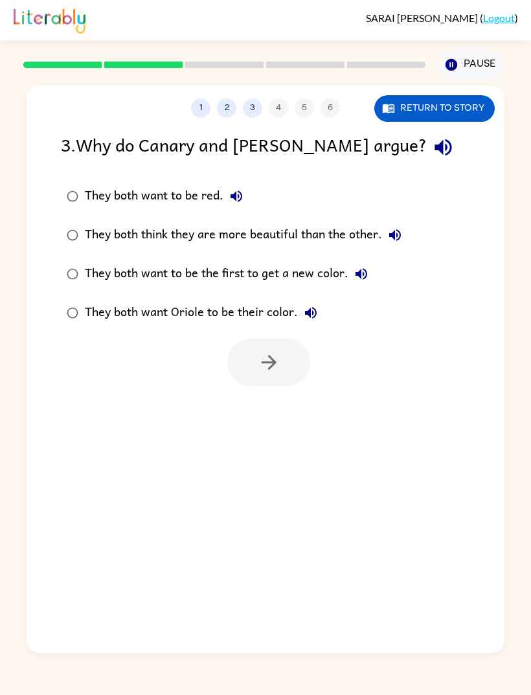
click at [116, 383] on div "1 2 3 4 5 6 Return to story 3 . Why do Canary and [PERSON_NAME] argue? They bot…" at bounding box center [266, 370] width 478 height 568
click at [155, 404] on div "1 2 3 4 5 6 Return to story 3 . Why do Canary and [PERSON_NAME] argue? They bot…" at bounding box center [266, 370] width 478 height 568
click at [244, 339] on button "button" at bounding box center [268, 362] width 83 height 47
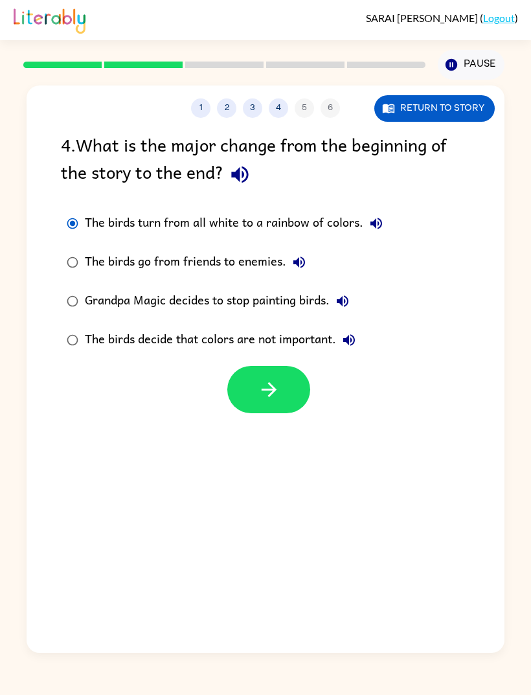
click at [255, 384] on div "1 2 3 4 5 6 Return to story 4 . What is the major change from the beginning of …" at bounding box center [266, 370] width 478 height 568
click at [440, 86] on div "1 2 3 4 5 6 Return to story" at bounding box center [266, 102] width 478 height 32
click at [435, 95] on button "Return to story" at bounding box center [435, 108] width 121 height 27
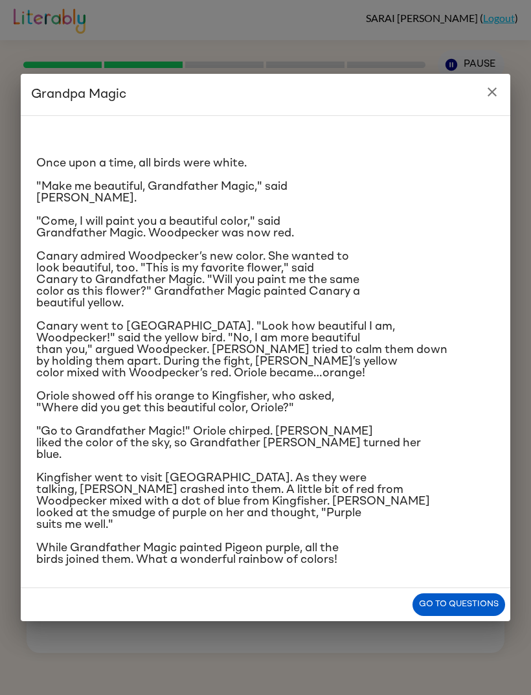
click at [492, 87] on icon "close" at bounding box center [492, 91] width 9 height 9
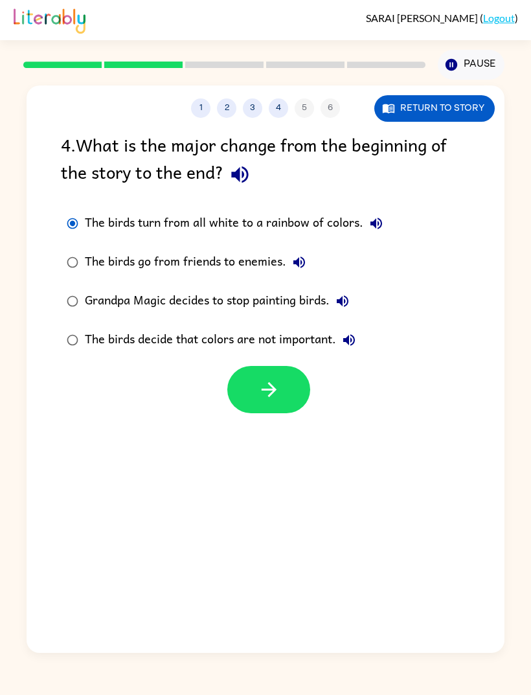
click at [97, 288] on div "Grandpa Magic decides to stop painting birds." at bounding box center [220, 301] width 271 height 26
click at [93, 211] on div "The birds turn from all white to a rainbow of colors." at bounding box center [237, 224] width 305 height 26
click at [271, 382] on icon "button" at bounding box center [268, 389] width 15 height 15
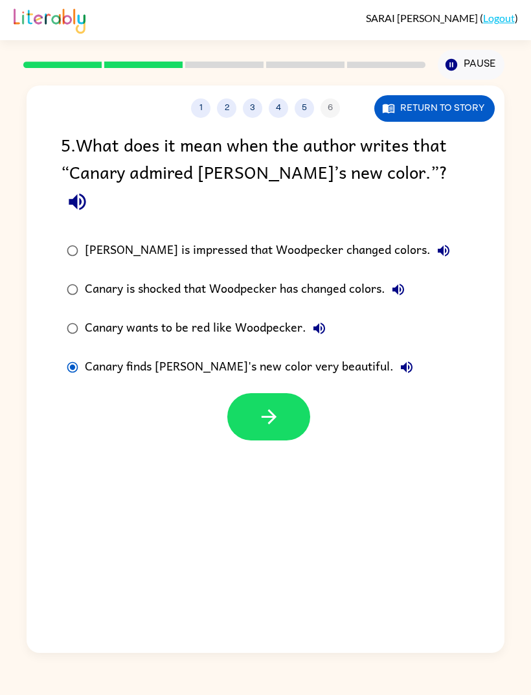
click at [275, 393] on button "button" at bounding box center [268, 416] width 83 height 47
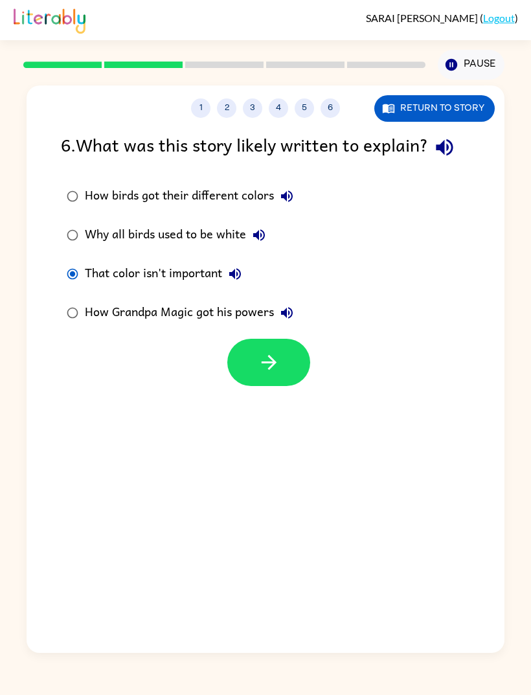
click at [230, 340] on div at bounding box center [268, 362] width 83 height 47
click at [229, 340] on div at bounding box center [268, 362] width 83 height 47
click at [270, 339] on button "button" at bounding box center [268, 362] width 83 height 47
